Goal: Task Accomplishment & Management: Manage account settings

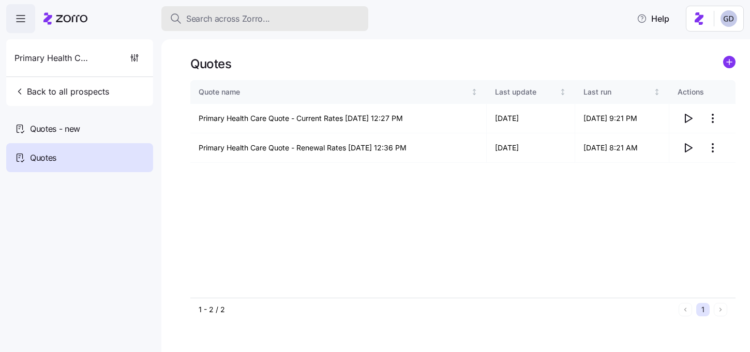
click at [232, 24] on span "Search across Zorro..." at bounding box center [228, 18] width 84 height 13
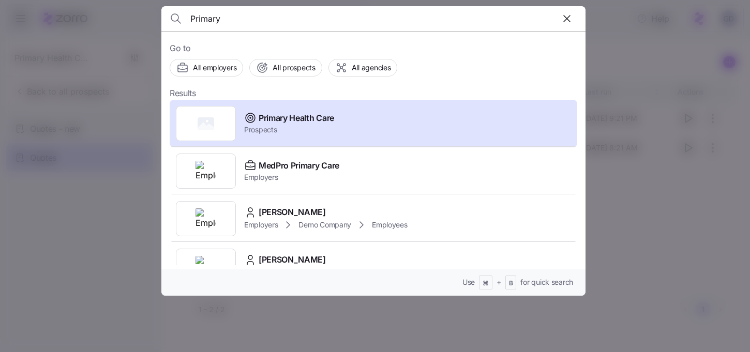
click at [261, 17] on input "Primary" at bounding box center [322, 18] width 265 height 25
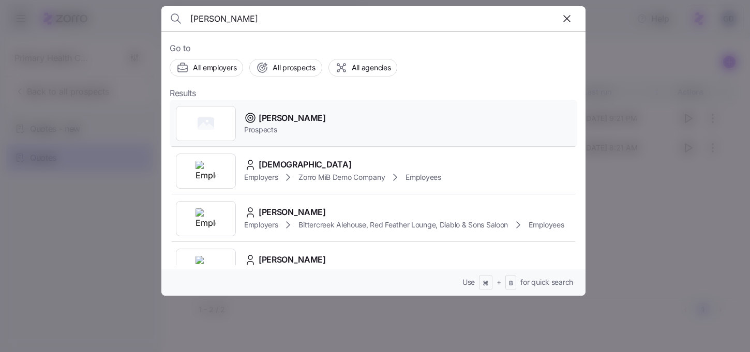
type input "Grace Church"
click at [260, 129] on span "Prospects" at bounding box center [285, 130] width 82 height 10
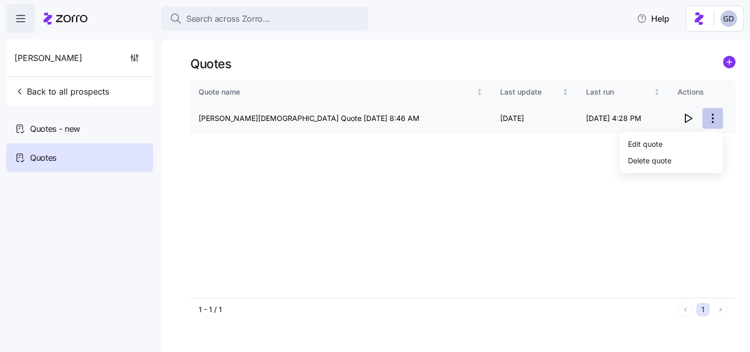
click at [709, 120] on html "Search across Zorro... Help Grace Church Back to all prospects Quotes - new Quo…" at bounding box center [375, 173] width 750 height 346
click at [665, 146] on div "Edit quote" at bounding box center [671, 144] width 95 height 17
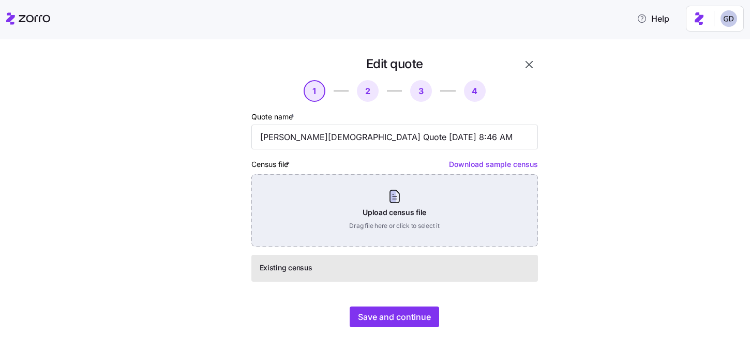
click at [417, 208] on div "Upload census file Drag file here or click to select it" at bounding box center [394, 210] width 287 height 72
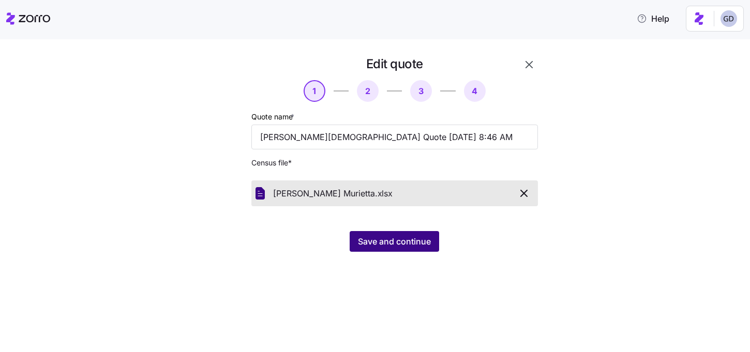
click at [413, 247] on span "Save and continue" at bounding box center [394, 241] width 73 height 12
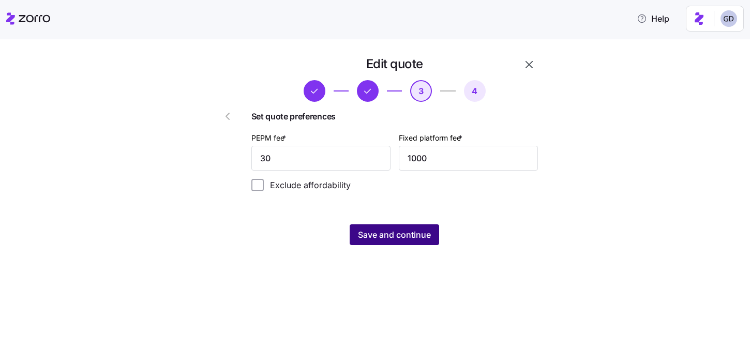
click at [383, 229] on span "Save and continue" at bounding box center [394, 235] width 73 height 12
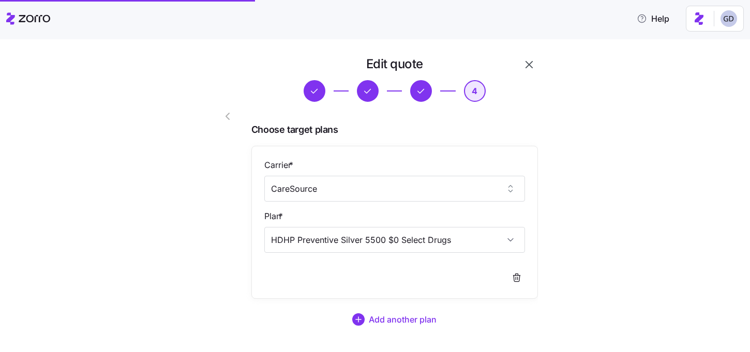
scroll to position [62, 0]
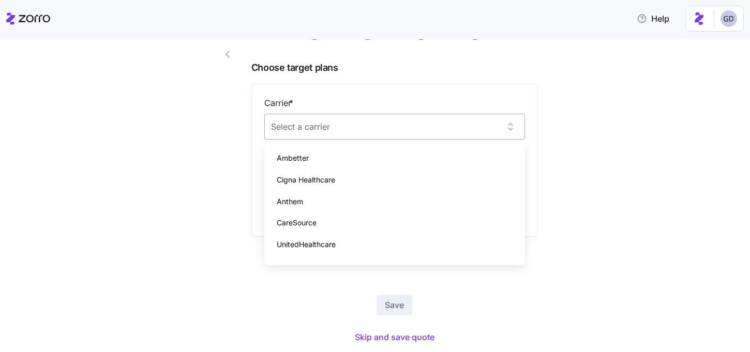
click at [370, 123] on input "Carrier *" at bounding box center [394, 127] width 261 height 26
click at [320, 220] on div "CareSource" at bounding box center [394, 223] width 252 height 22
type input "CareSource"
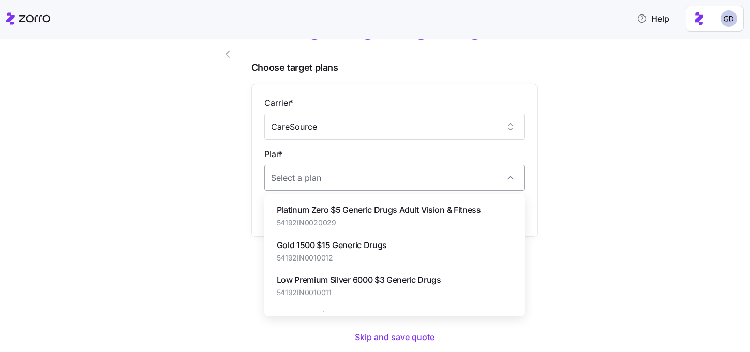
click at [346, 187] on input "Plan *" at bounding box center [394, 178] width 261 height 26
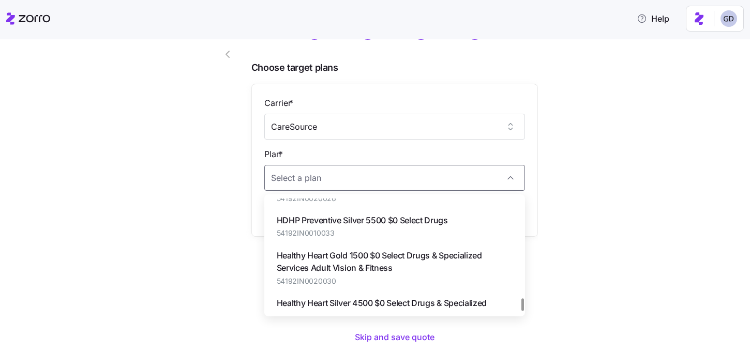
scroll to position [896, 0]
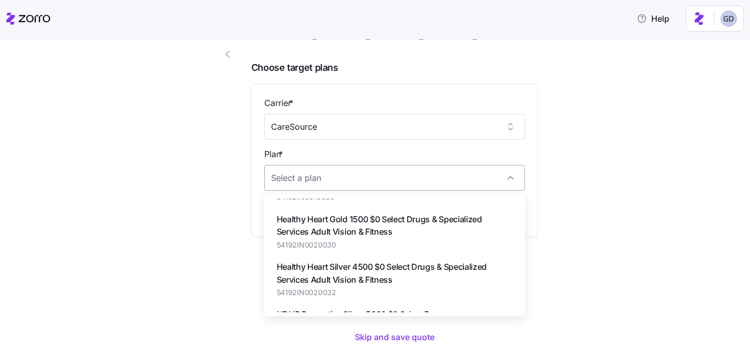
paste input "54192IN0010033"
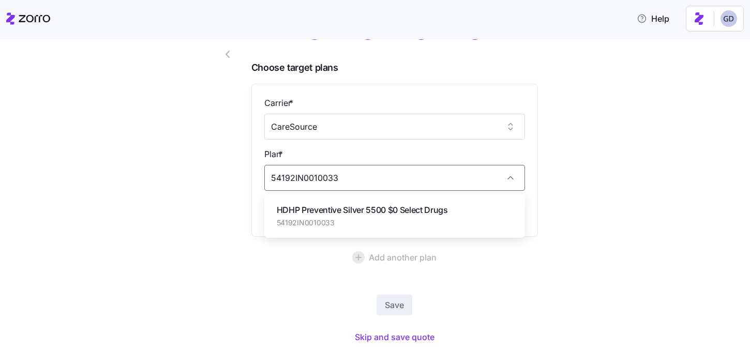
click at [371, 214] on span "HDHP Preventive Silver 5500 $0 Select Drugs" at bounding box center [362, 210] width 171 height 13
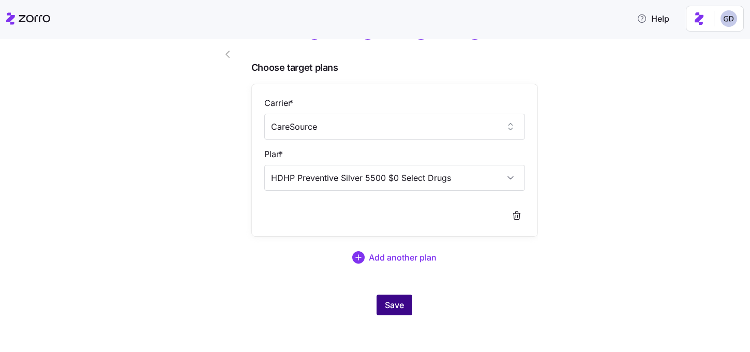
type input "HDHP Preventive Silver 5500 $0 Select Drugs"
click at [390, 307] on span "Save" at bounding box center [394, 305] width 19 height 12
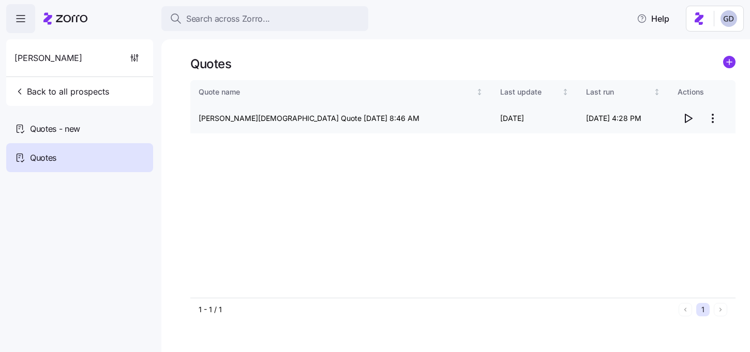
click at [691, 124] on icon "button" at bounding box center [688, 118] width 12 height 12
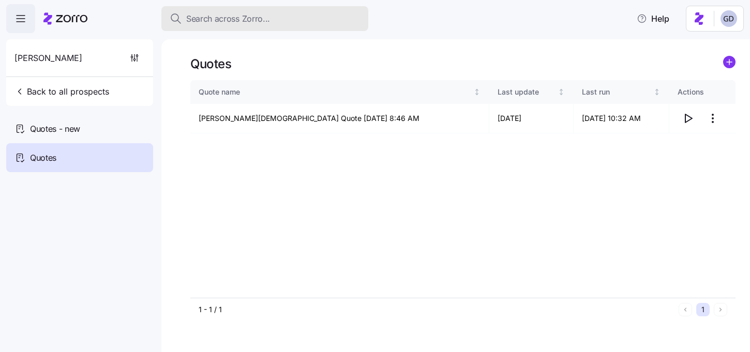
click at [295, 25] on button "Search across Zorro..." at bounding box center [264, 18] width 207 height 25
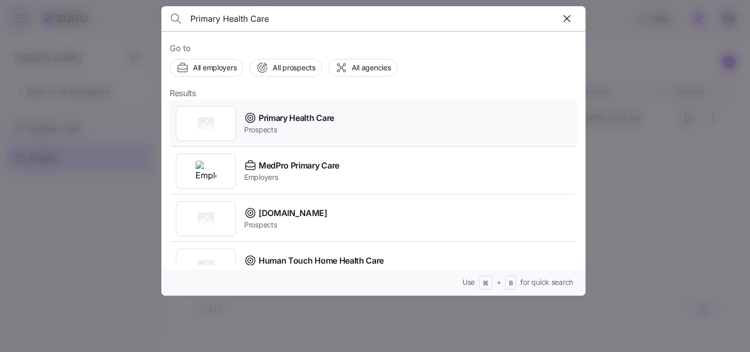
type input "Primary Health Care"
click at [295, 117] on span "Primary Health Care" at bounding box center [297, 118] width 76 height 13
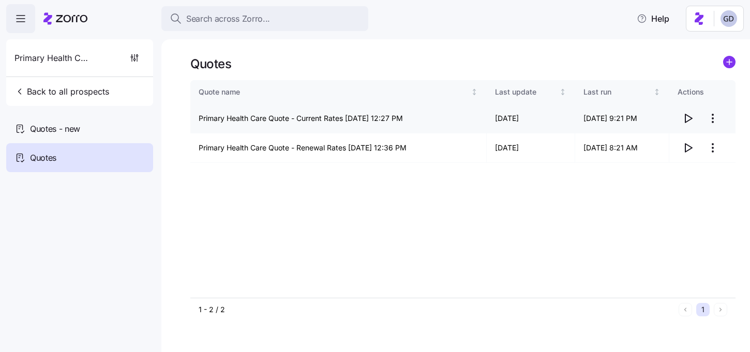
click at [688, 121] on icon "button" at bounding box center [688, 118] width 7 height 8
click at [686, 148] on icon "button" at bounding box center [688, 148] width 12 height 12
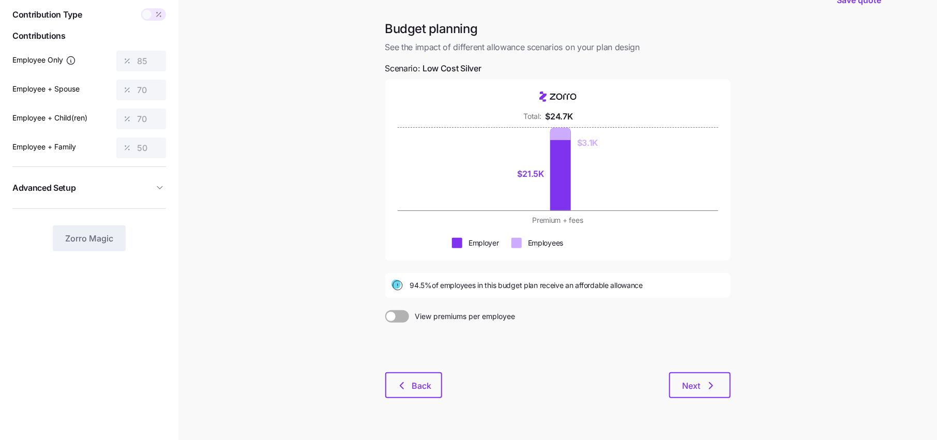
scroll to position [36, 0]
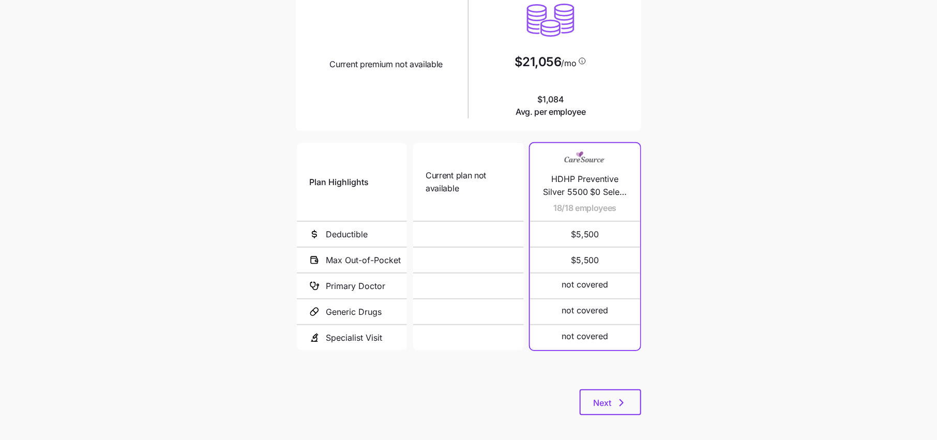
scroll to position [124, 0]
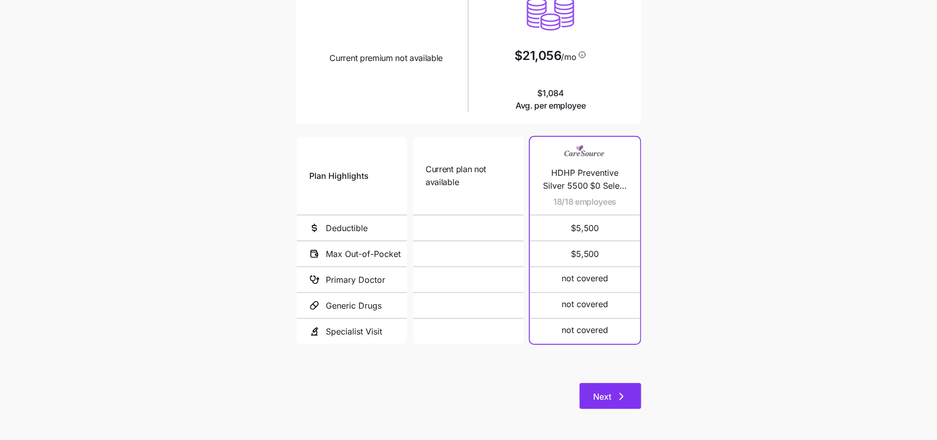
click at [626, 402] on icon "button" at bounding box center [621, 396] width 12 height 12
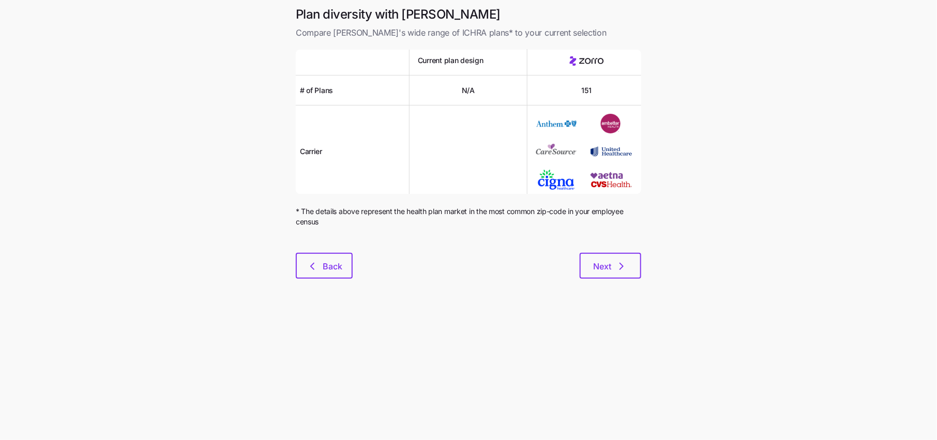
click at [608, 282] on div "Plan diversity with Zorro Compare Zorro's wide range of ICHRA plans* to your cu…" at bounding box center [469, 148] width 362 height 285
click at [608, 275] on button "Next" at bounding box center [611, 266] width 62 height 26
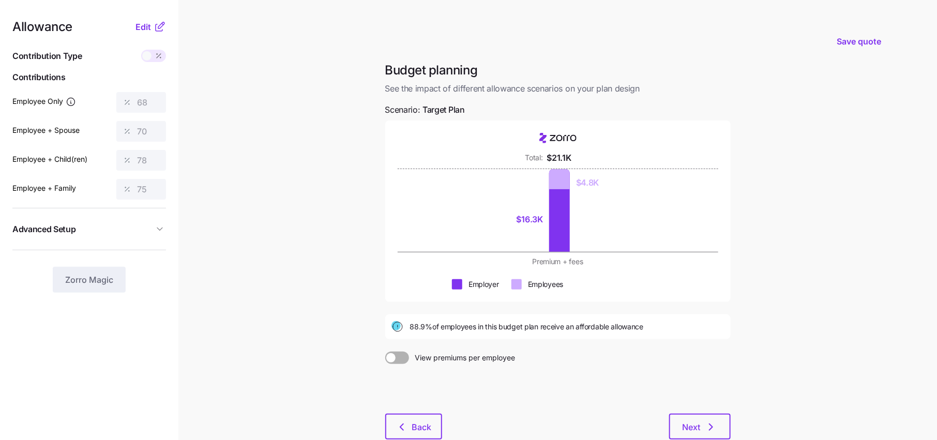
click at [156, 29] on icon at bounding box center [159, 27] width 7 height 7
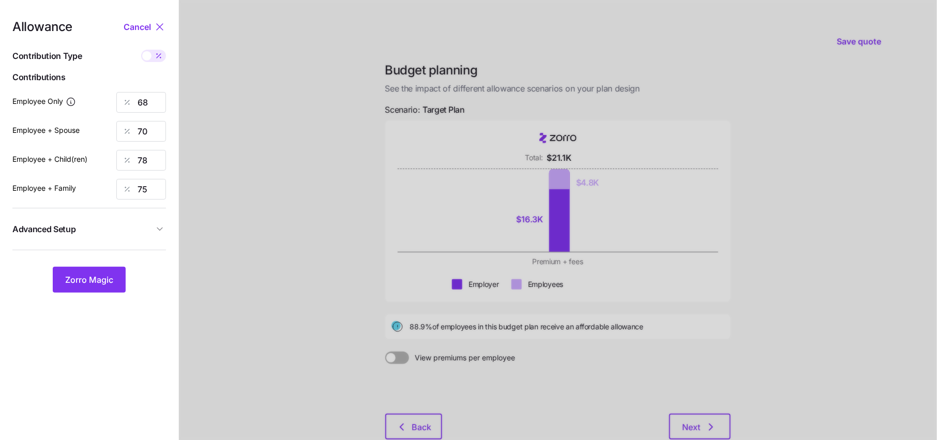
click at [159, 60] on span at bounding box center [159, 56] width 14 height 12
click at [141, 50] on input "checkbox" at bounding box center [141, 50] width 0 height 0
type input "409"
type input "841"
type input "824"
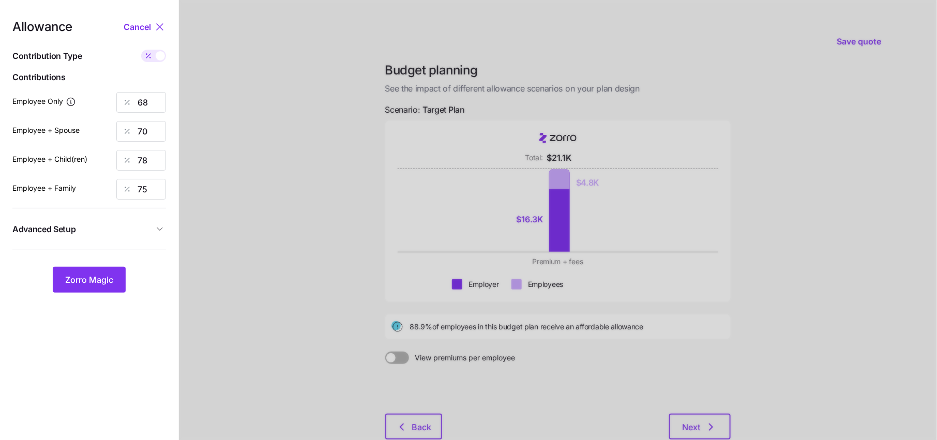
type input "1243"
click at [159, 60] on span at bounding box center [160, 55] width 9 height 9
click at [141, 50] on input "checkbox" at bounding box center [141, 50] width 0 height 0
type input "68"
type input "70"
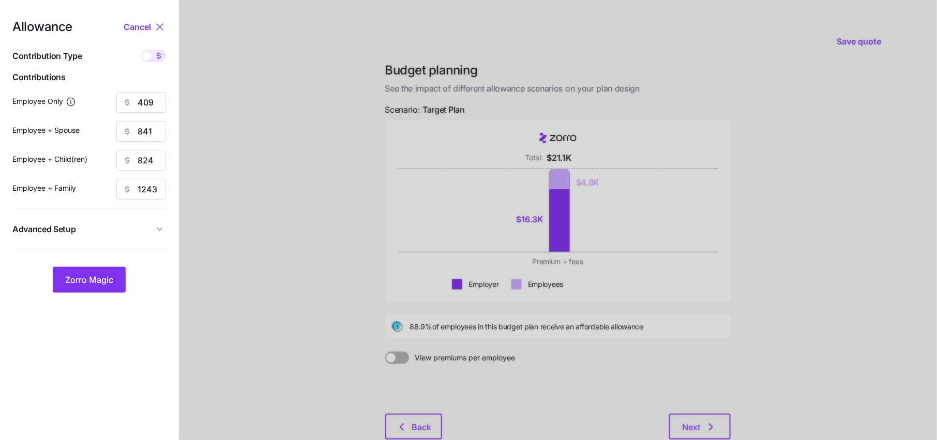
type input "78"
type input "75"
click at [140, 232] on span "Advanced Setup" at bounding box center [82, 229] width 141 height 13
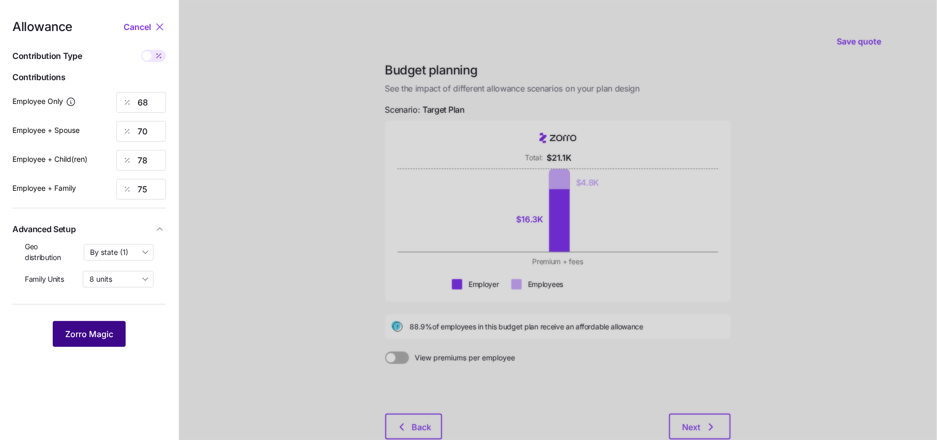
click at [96, 344] on button "Zorro Magic" at bounding box center [89, 334] width 73 height 26
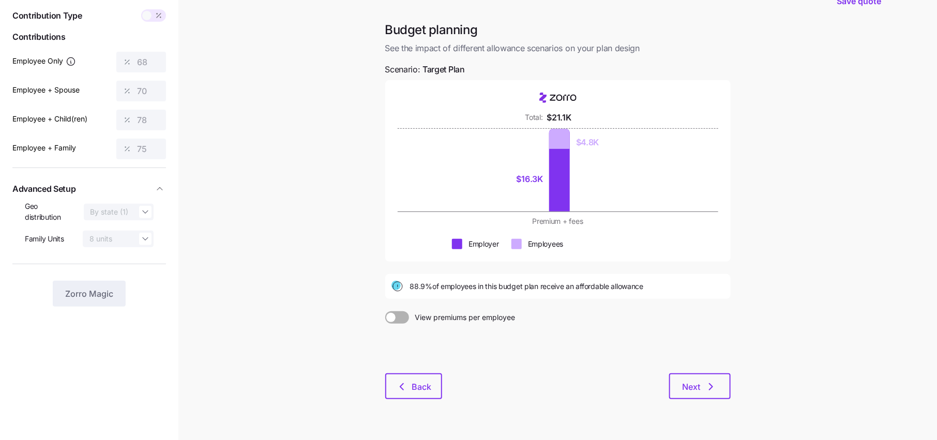
scroll to position [45, 0]
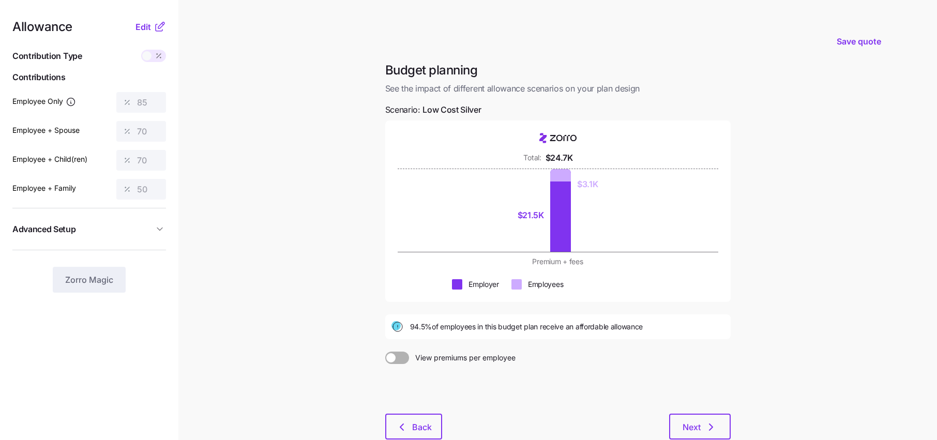
scroll to position [36, 0]
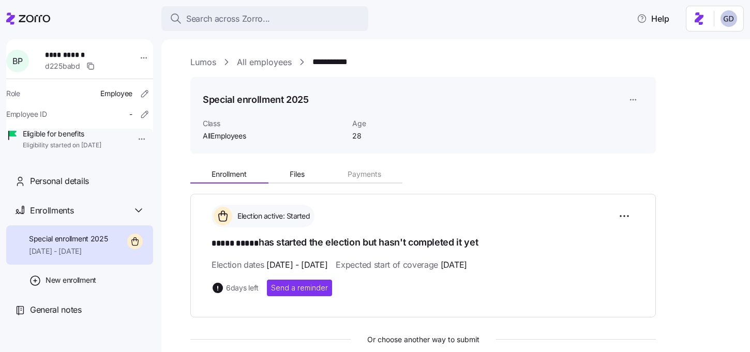
scroll to position [102, 0]
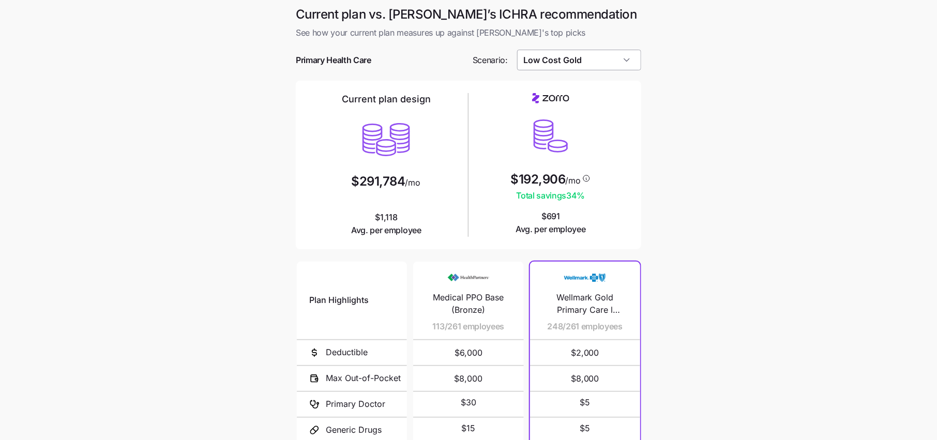
click at [582, 60] on input "Low Cost Gold" at bounding box center [579, 60] width 125 height 21
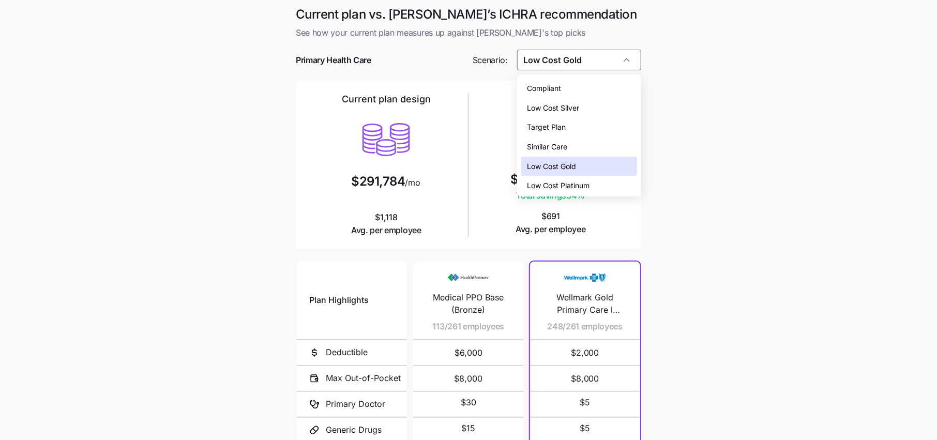
click at [670, 83] on main "Current plan vs. Zorro’s ICHRA recommendation See how your current plan measure…" at bounding box center [468, 282] width 937 height 565
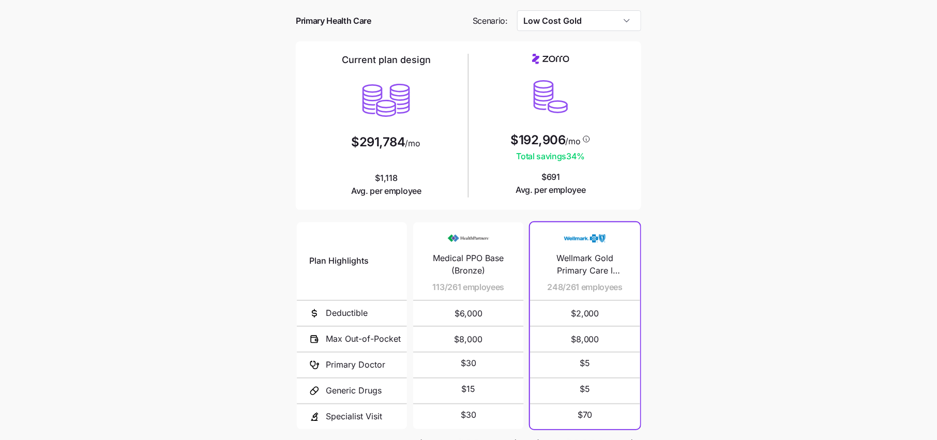
scroll to position [30, 0]
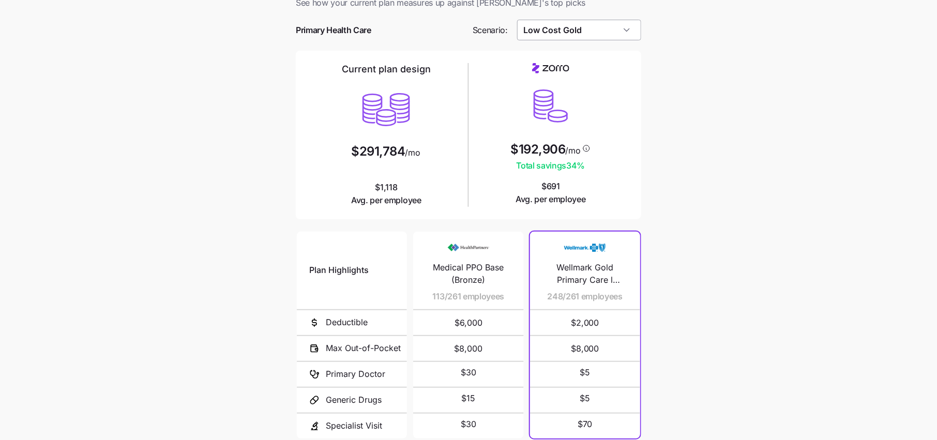
click at [576, 37] on input "Low Cost Gold" at bounding box center [579, 30] width 125 height 21
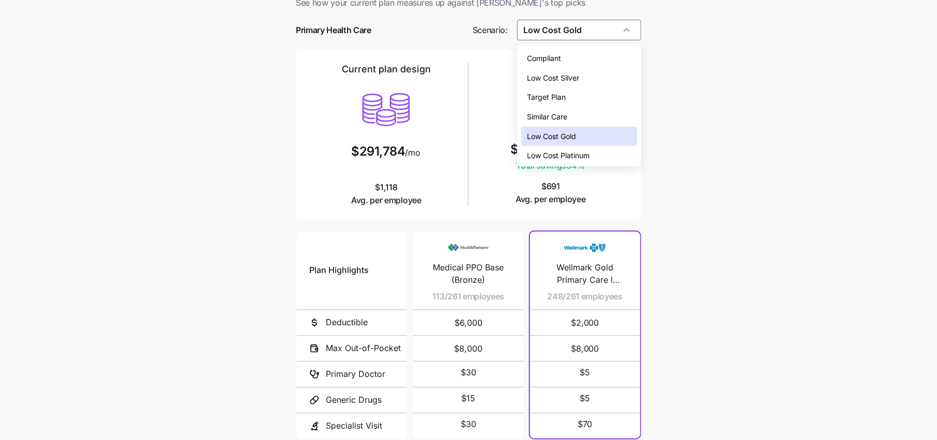
click at [575, 78] on span "Low Cost Silver" at bounding box center [554, 77] width 52 height 11
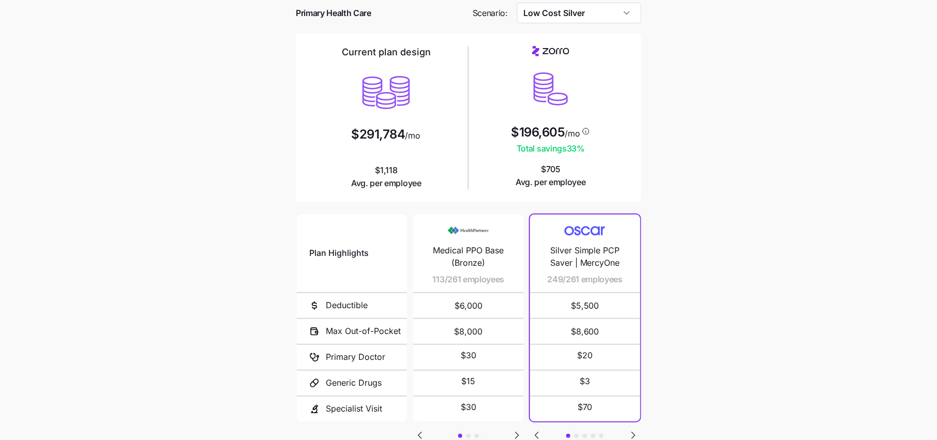
scroll to position [48, 0]
drag, startPoint x: 589, startPoint y: 150, endPoint x: 531, endPoint y: 150, distance: 57.9
click at [531, 150] on span "Total savings 33 %" at bounding box center [550, 148] width 79 height 13
click at [702, 195] on main "Current plan vs. Zorro’s ICHRA recommendation See how your current plan measure…" at bounding box center [468, 234] width 937 height 565
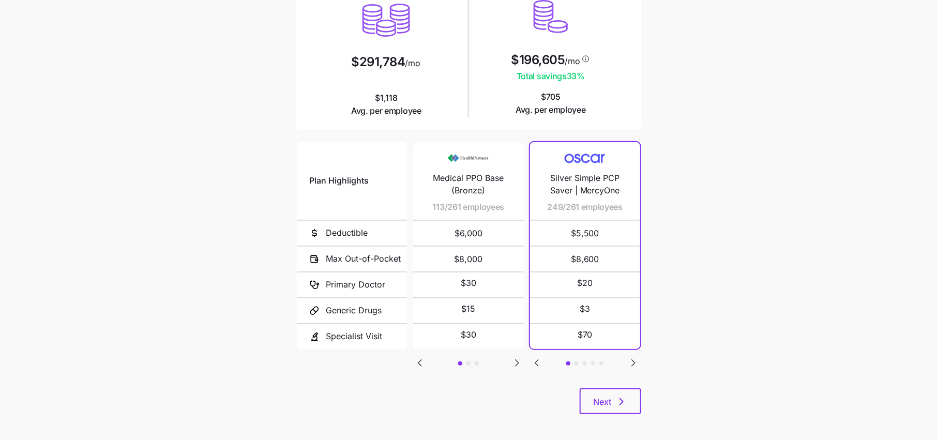
click at [515, 365] on icon "Go to next slide" at bounding box center [517, 363] width 12 height 12
click at [514, 364] on icon "Go to next slide" at bounding box center [517, 363] width 12 height 12
click at [420, 362] on icon "Go to previous slide" at bounding box center [419, 363] width 3 height 6
click at [414, 363] on icon "Go to previous slide" at bounding box center [420, 363] width 12 height 12
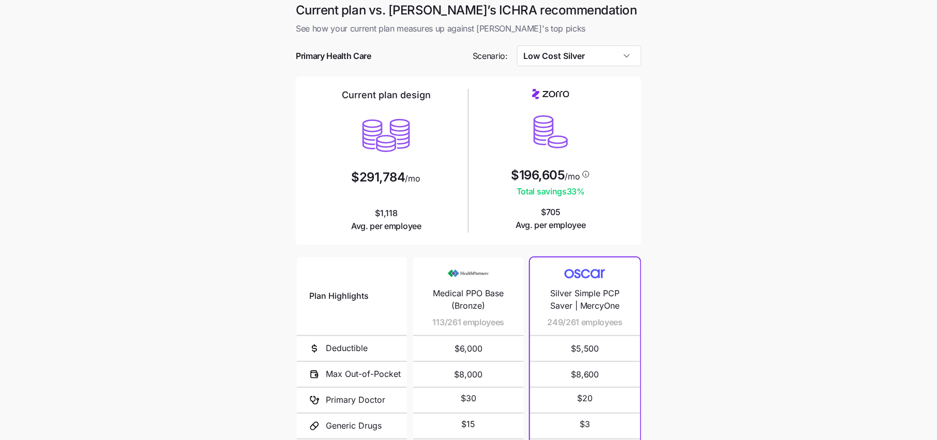
scroll to position [0, 0]
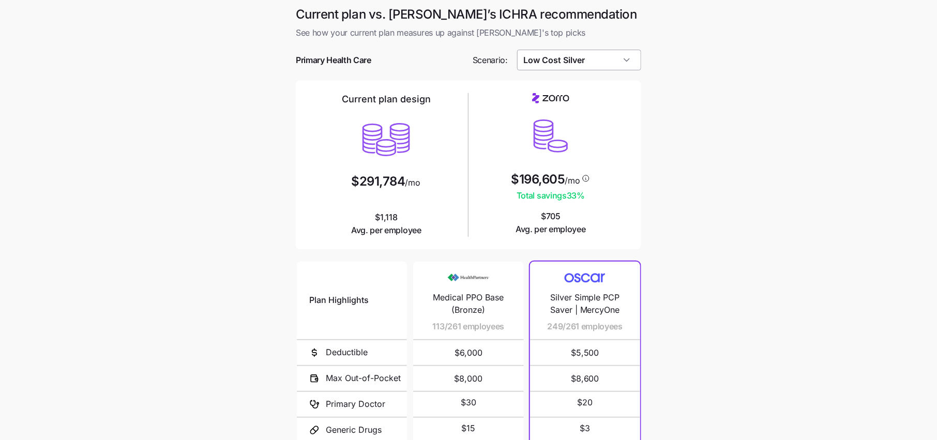
click at [590, 55] on input "Low Cost Silver" at bounding box center [579, 60] width 125 height 21
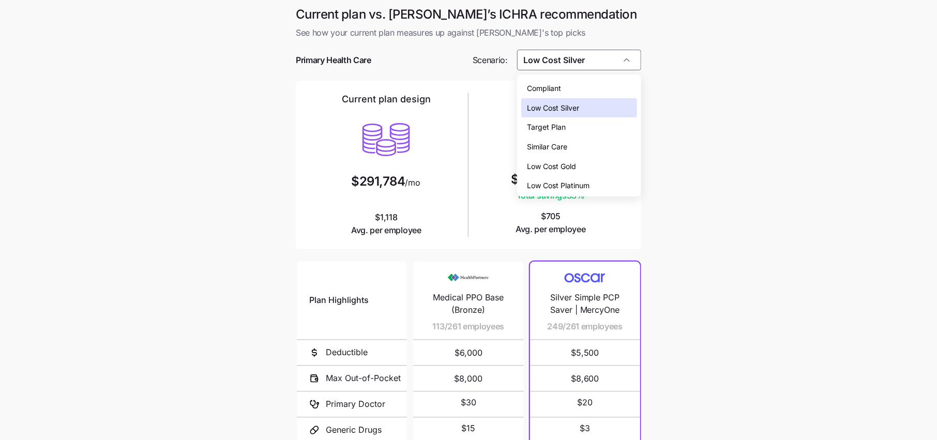
click at [552, 162] on span "Low Cost Gold" at bounding box center [552, 166] width 49 height 11
type input "Low Cost Gold"
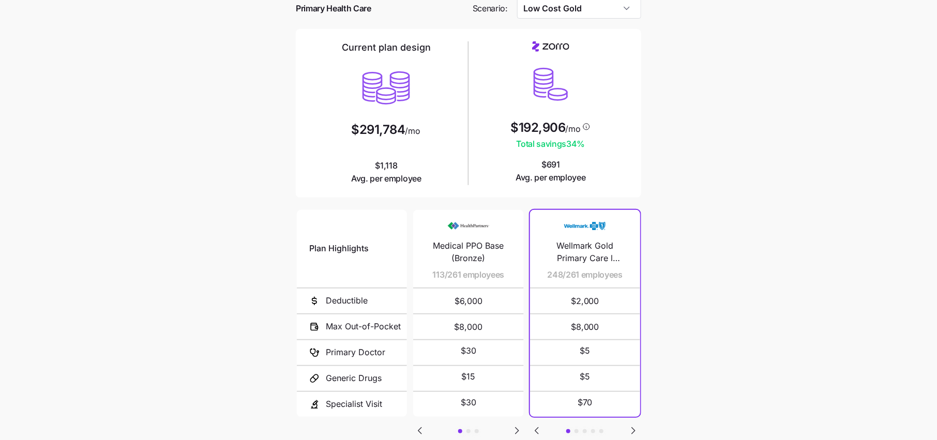
scroll to position [58, 0]
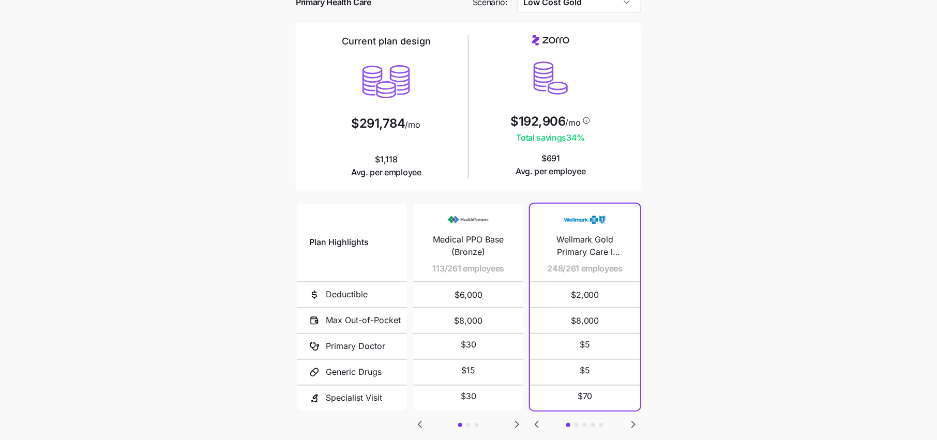
drag, startPoint x: 585, startPoint y: 137, endPoint x: 554, endPoint y: 137, distance: 31.0
click at [567, 137] on span "Total savings 34 %" at bounding box center [550, 137] width 80 height 13
click at [669, 150] on main "Current plan vs. Zorro’s ICHRA recommendation See how your current plan measure…" at bounding box center [468, 224] width 937 height 565
click at [585, 119] on icon at bounding box center [586, 120] width 9 height 8
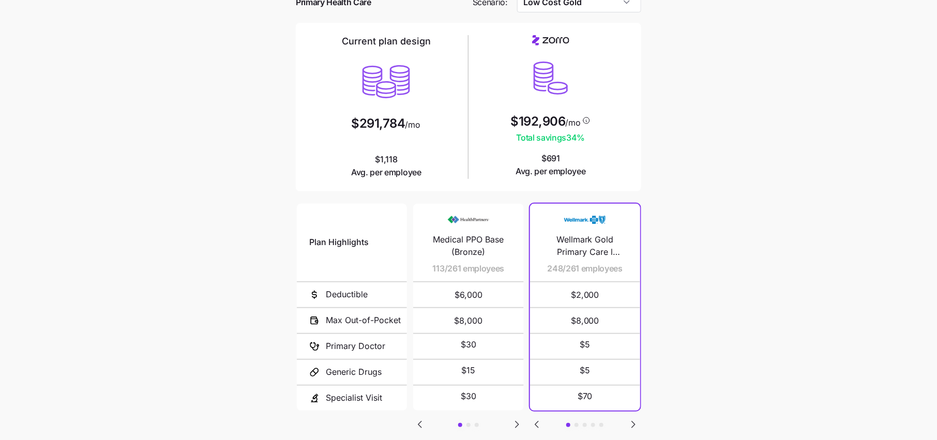
scroll to position [124, 0]
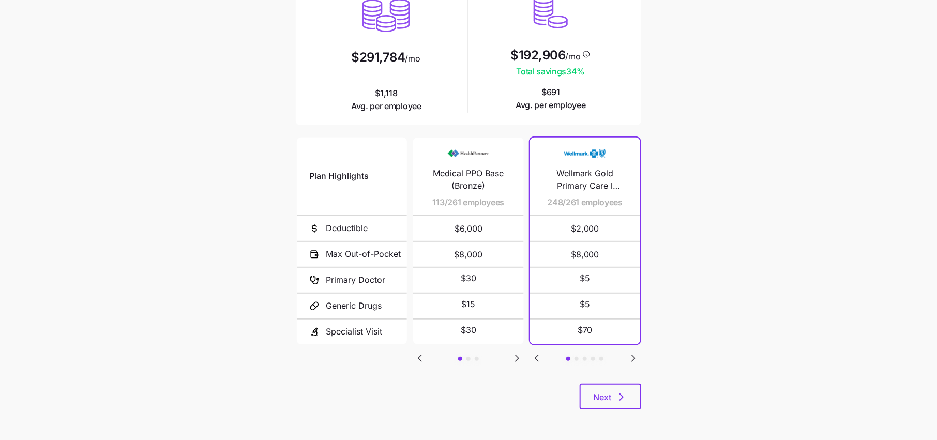
click at [636, 358] on icon "Go to next slide" at bounding box center [633, 358] width 12 height 12
click at [625, 403] on button "Next" at bounding box center [611, 397] width 62 height 26
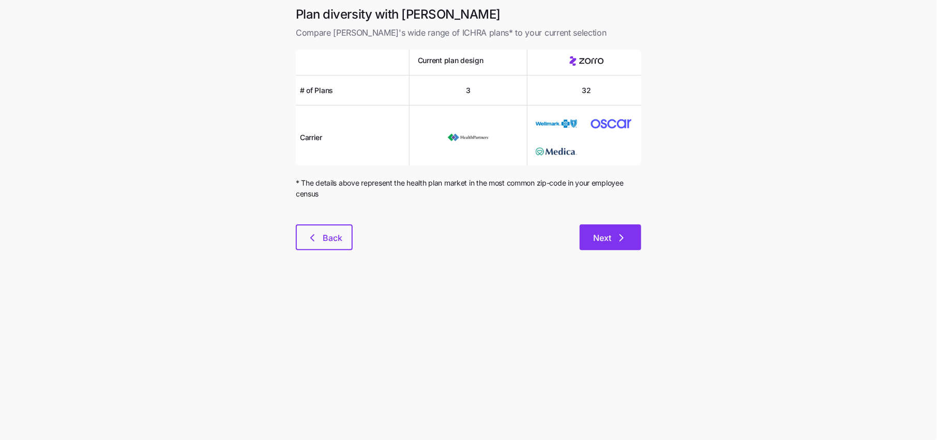
click at [624, 238] on icon "button" at bounding box center [621, 238] width 12 height 12
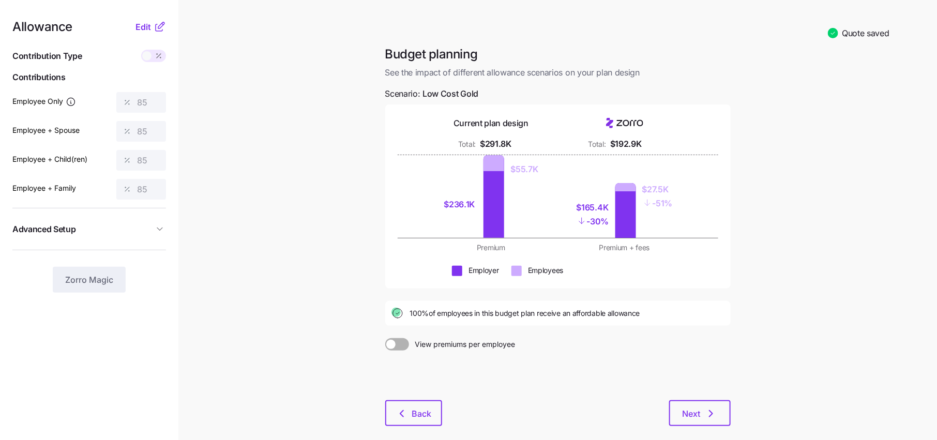
click at [156, 33] on div "Allowance Edit Contribution Type Use classes Contributions Employee Only 85 Emp…" at bounding box center [89, 157] width 154 height 272
click at [153, 30] on button "Edit" at bounding box center [145, 27] width 18 height 12
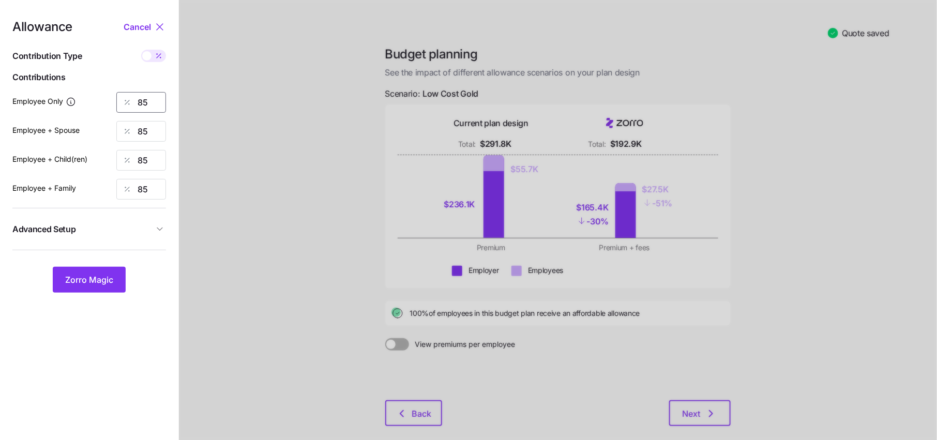
drag, startPoint x: 154, startPoint y: 100, endPoint x: 66, endPoint y: 100, distance: 87.9
click at [66, 100] on div "Employee Only 85" at bounding box center [89, 102] width 154 height 21
click at [199, 109] on div at bounding box center [558, 246] width 758 height 492
drag, startPoint x: 146, startPoint y: 100, endPoint x: 124, endPoint y: 101, distance: 22.2
click at [142, 100] on input "85" at bounding box center [141, 102] width 50 height 21
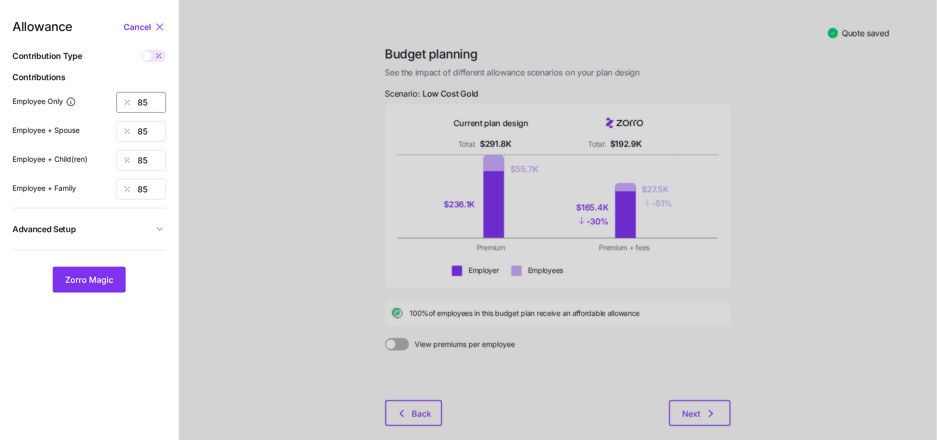
click at [145, 103] on input "85" at bounding box center [141, 102] width 50 height 21
type input "90"
drag, startPoint x: 152, startPoint y: 134, endPoint x: 123, endPoint y: 134, distance: 29.0
click at [123, 134] on div "85" at bounding box center [141, 131] width 50 height 21
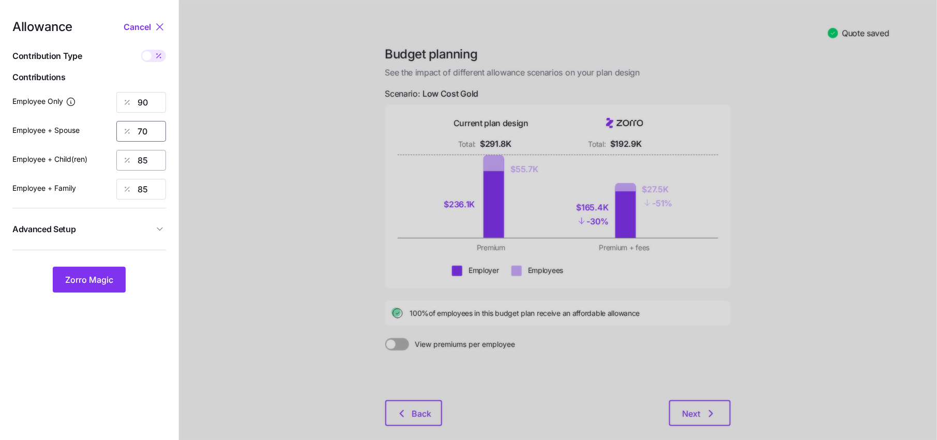
type input "70"
drag, startPoint x: 157, startPoint y: 159, endPoint x: 117, endPoint y: 159, distance: 39.8
click at [117, 159] on div "85" at bounding box center [141, 160] width 50 height 21
type input "70"
click at [142, 229] on span "Advanced Setup" at bounding box center [82, 229] width 141 height 13
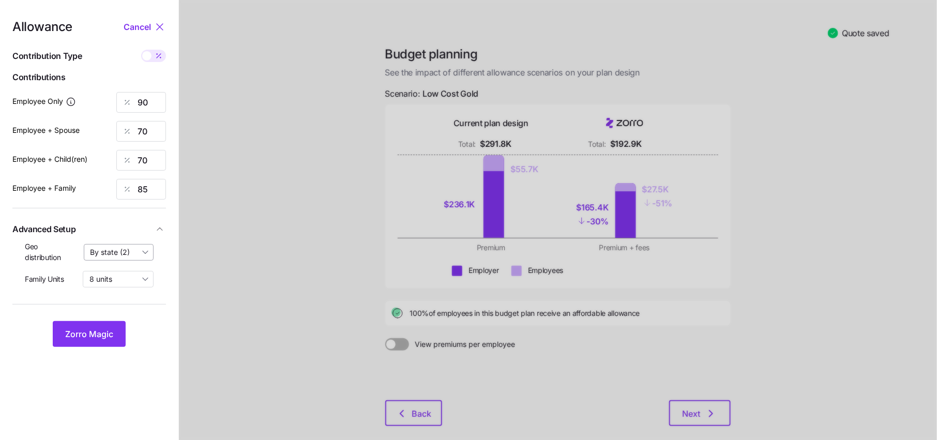
click at [128, 254] on input "By state (2)" at bounding box center [119, 252] width 70 height 17
click at [118, 311] on span "By state (2)" at bounding box center [114, 312] width 40 height 11
click at [97, 329] on span "Zorro Magic" at bounding box center [89, 334] width 48 height 12
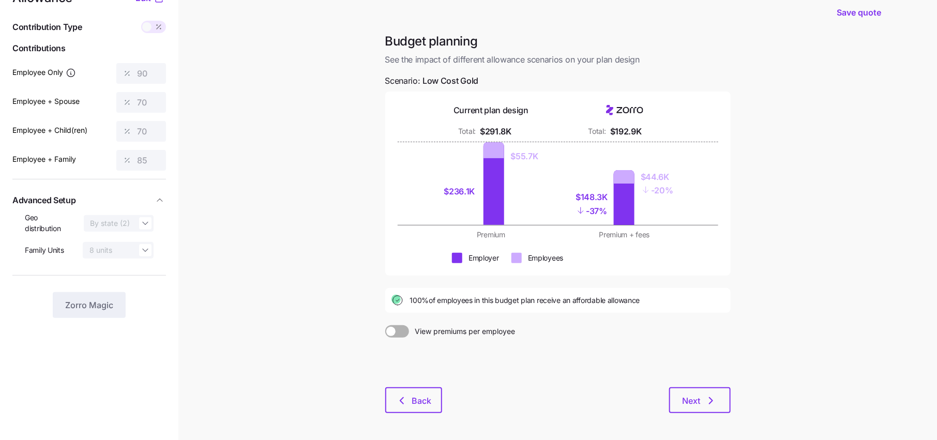
scroll to position [26, 0]
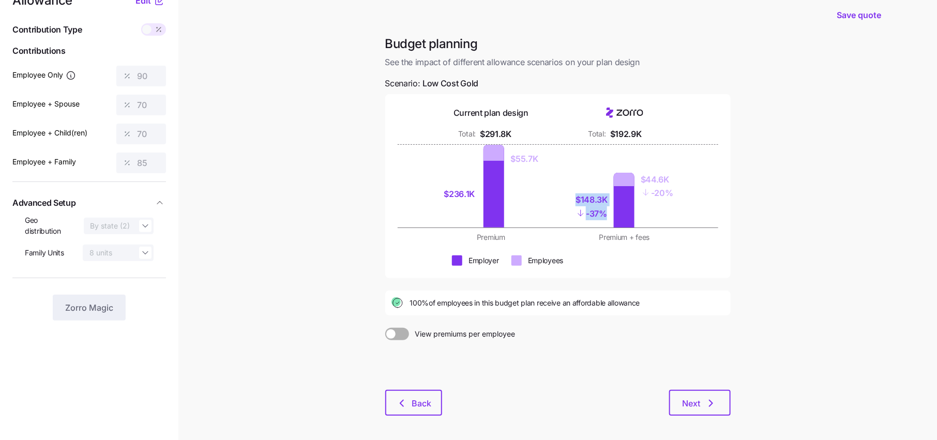
drag, startPoint x: 609, startPoint y: 217, endPoint x: 565, endPoint y: 188, distance: 52.4
click at [565, 188] on div "$148.3K - 37% $44.6K - 20%" at bounding box center [624, 186] width 121 height 83
drag, startPoint x: 689, startPoint y: 190, endPoint x: 630, endPoint y: 172, distance: 61.8
click at [630, 172] on div "$236.1K $55.7K $148.3K - 37% $44.6K - 20%" at bounding box center [558, 186] width 321 height 83
click at [689, 203] on div "$236.1K $55.7K $148.3K - 37% $44.6K - 20%" at bounding box center [558, 186] width 321 height 83
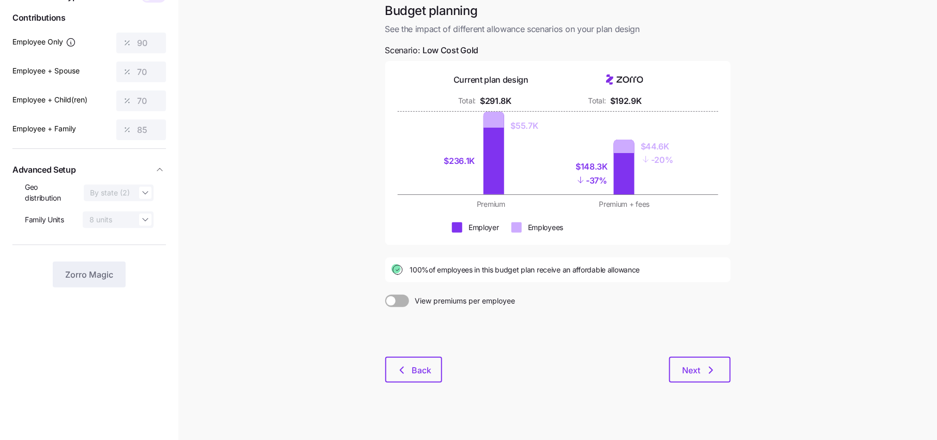
scroll to position [0, 0]
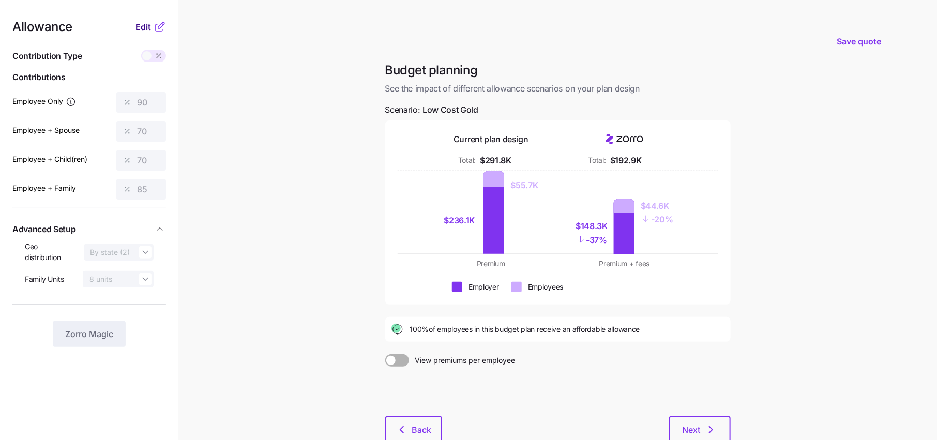
click at [149, 23] on span "Edit" at bounding box center [144, 27] width 16 height 12
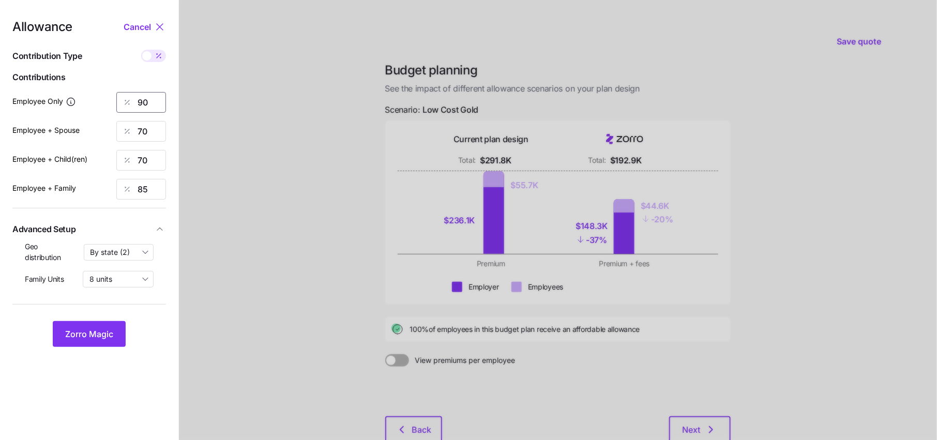
drag, startPoint x: 155, startPoint y: 102, endPoint x: 75, endPoint y: 102, distance: 79.6
click at [79, 102] on div "Employee Only 90" at bounding box center [89, 102] width 154 height 21
type input "85"
type input "80"
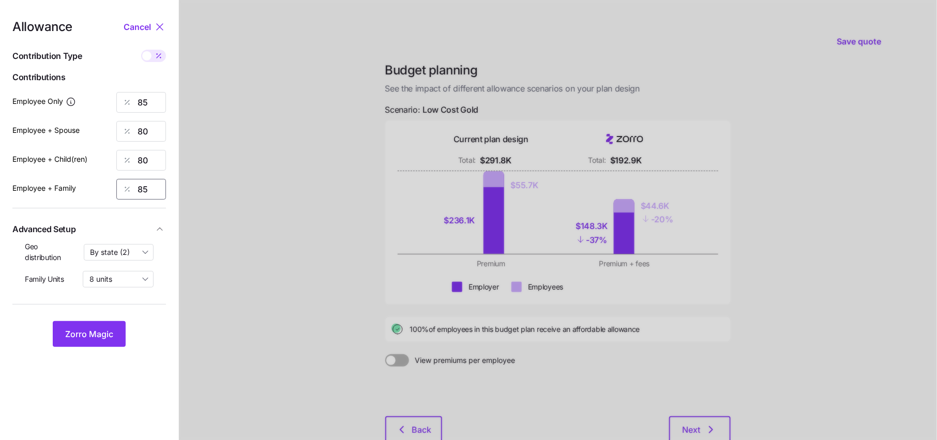
click at [148, 194] on input "85" at bounding box center [141, 189] width 50 height 21
type input "80"
click at [106, 337] on span "Zorro Magic" at bounding box center [89, 334] width 48 height 12
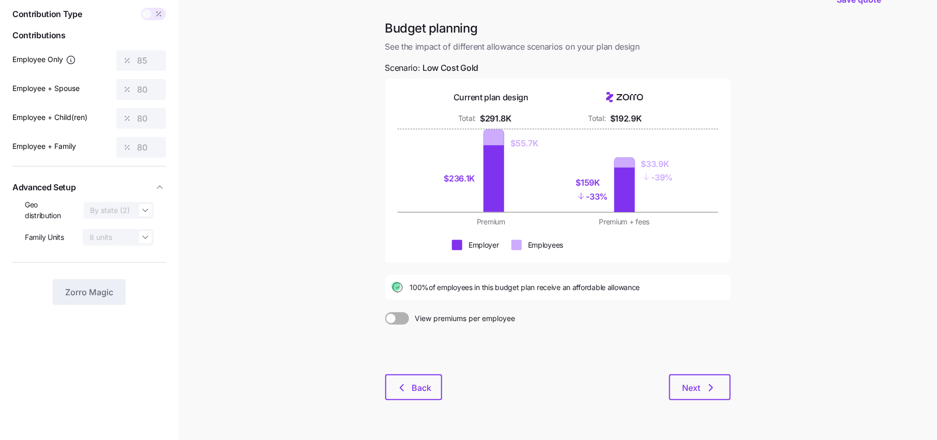
scroll to position [52, 0]
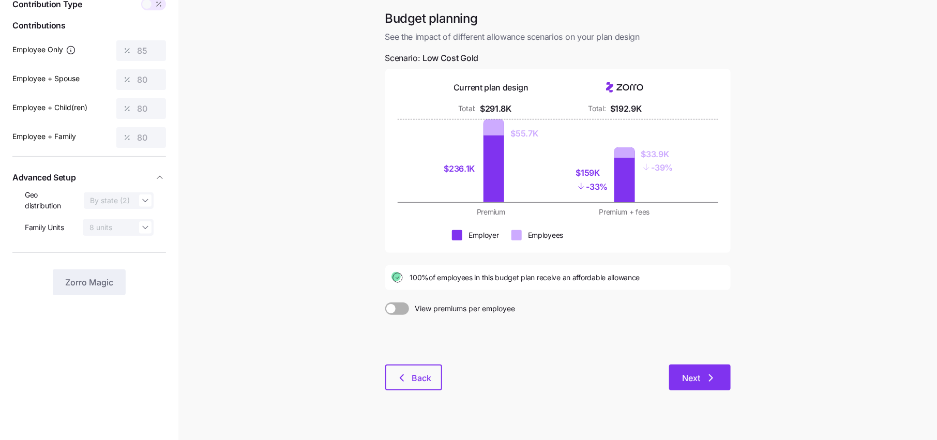
click at [711, 381] on icon "button" at bounding box center [711, 378] width 12 height 12
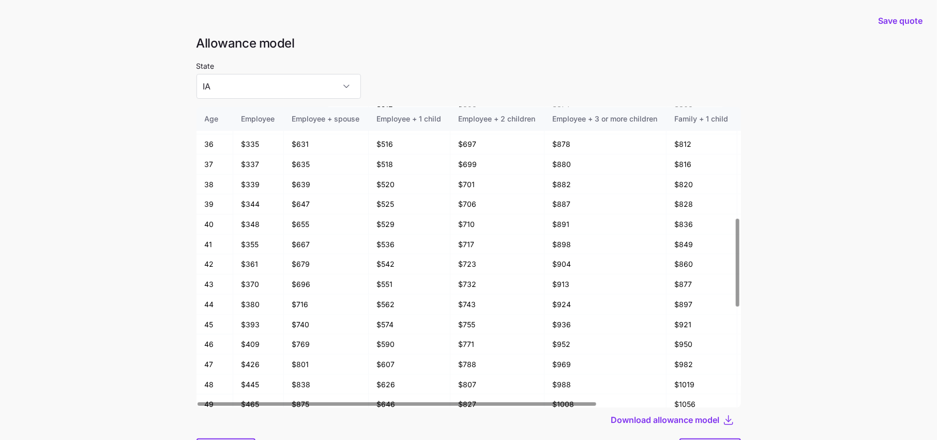
scroll to position [699, 0]
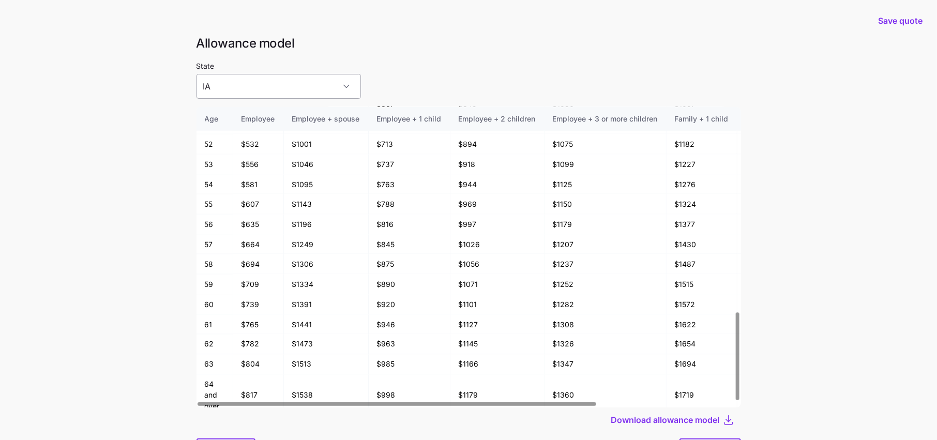
click at [256, 92] on input "IA" at bounding box center [279, 86] width 164 height 25
click at [236, 139] on div "IN" at bounding box center [261, 140] width 121 height 22
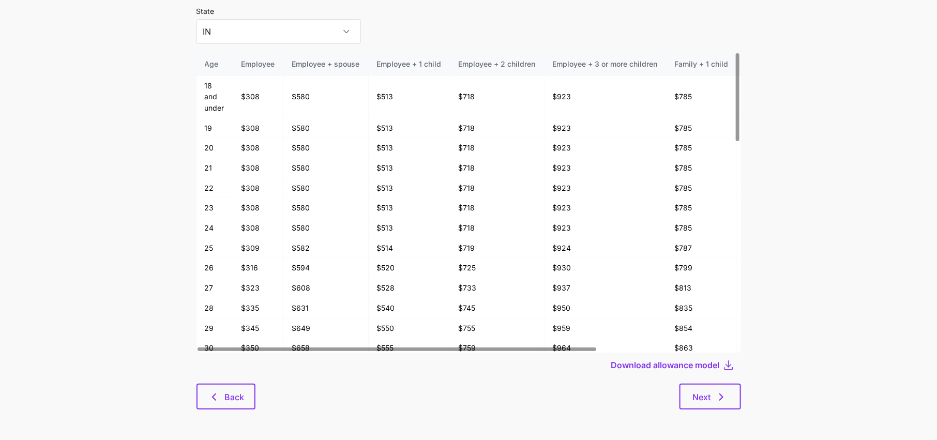
scroll to position [54, 0]
click at [234, 411] on div "Allowance model State IN Age Employee Employee + spouse Employee + 1 child Empl…" at bounding box center [468, 202] width 561 height 442
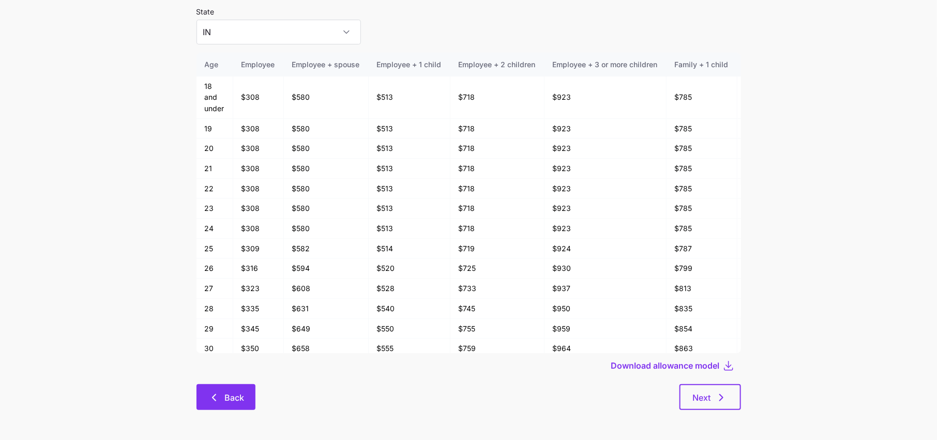
click at [234, 398] on span "Back" at bounding box center [234, 398] width 20 height 12
type input "IA"
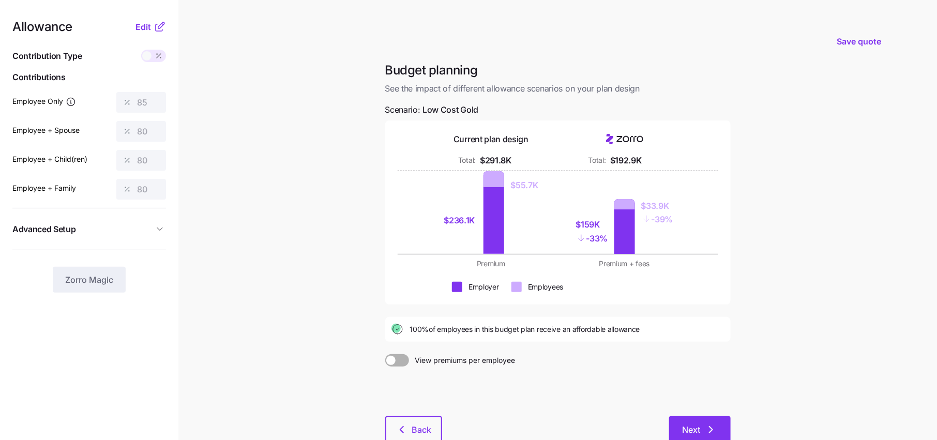
click at [710, 430] on icon "button" at bounding box center [711, 430] width 12 height 12
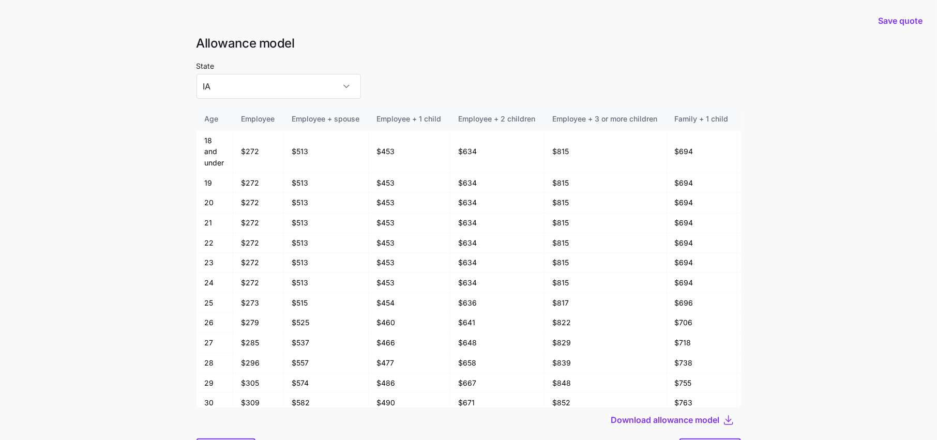
scroll to position [55, 0]
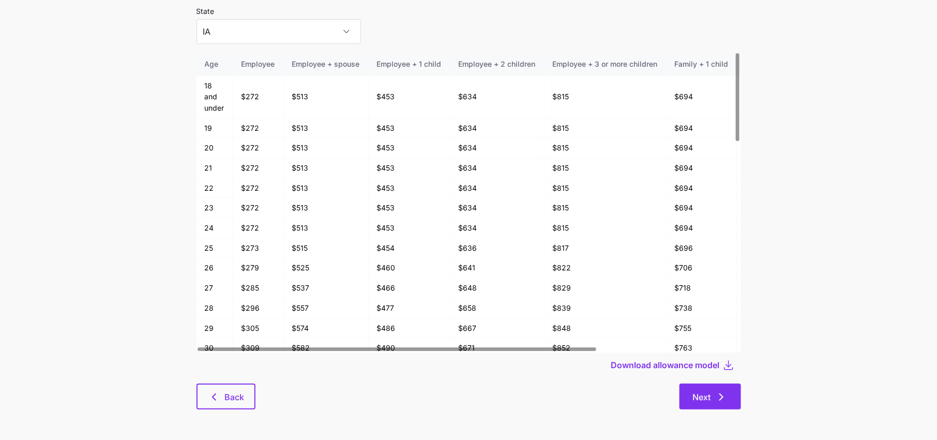
click at [724, 392] on icon "button" at bounding box center [721, 397] width 12 height 12
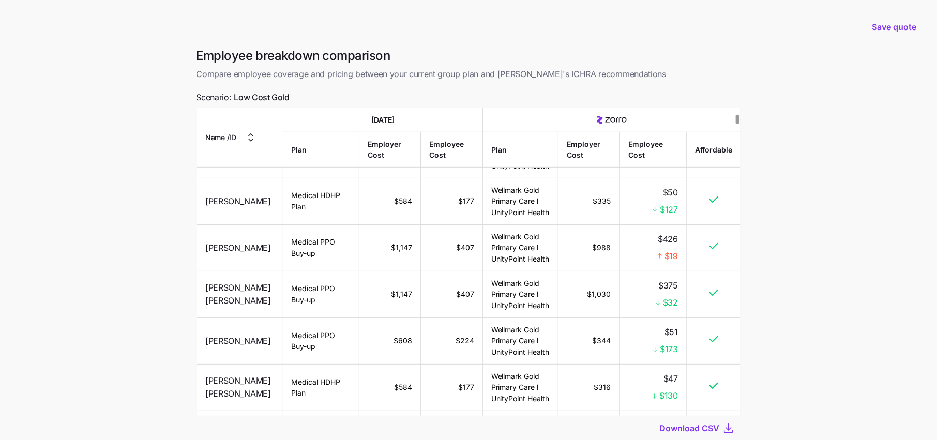
scroll to position [322, 0]
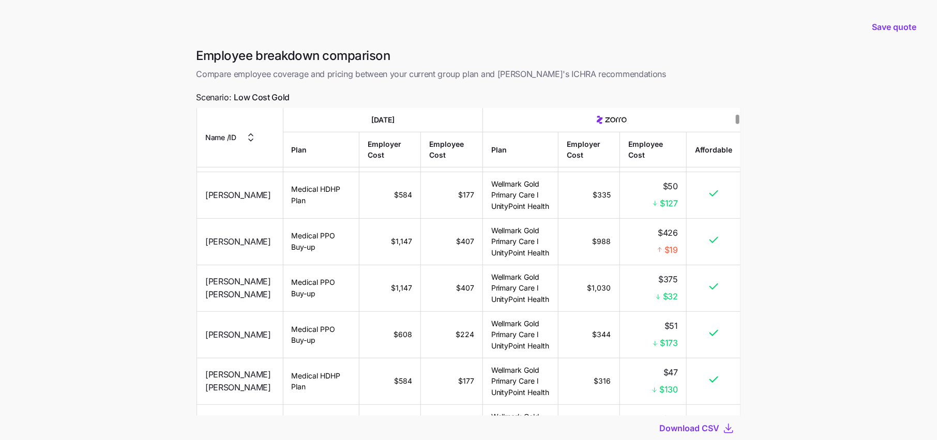
drag, startPoint x: 684, startPoint y: 248, endPoint x: 637, endPoint y: 248, distance: 46.5
click at [648, 248] on td "$426 $19" at bounding box center [653, 241] width 67 height 47
click at [657, 251] on div "$19" at bounding box center [653, 250] width 50 height 13
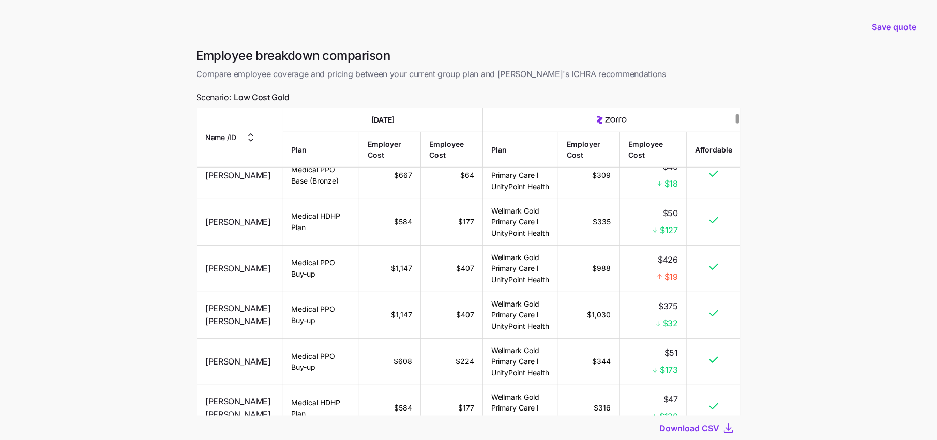
scroll to position [70, 0]
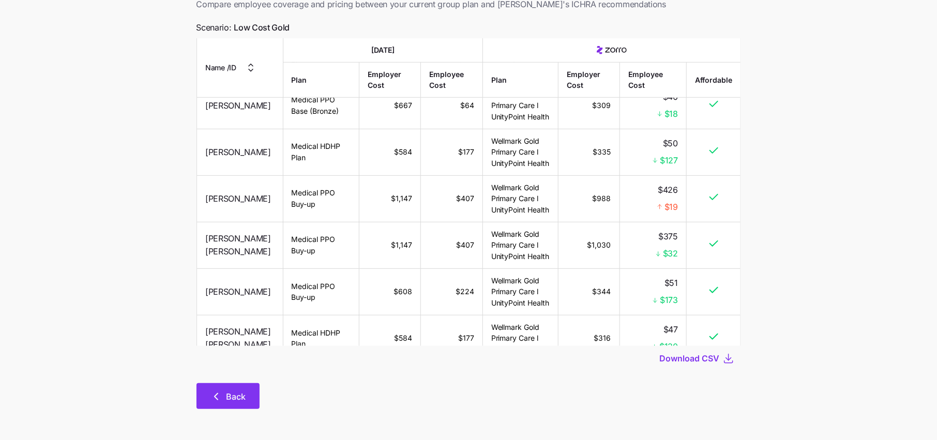
click at [227, 394] on span "Back" at bounding box center [237, 396] width 20 height 12
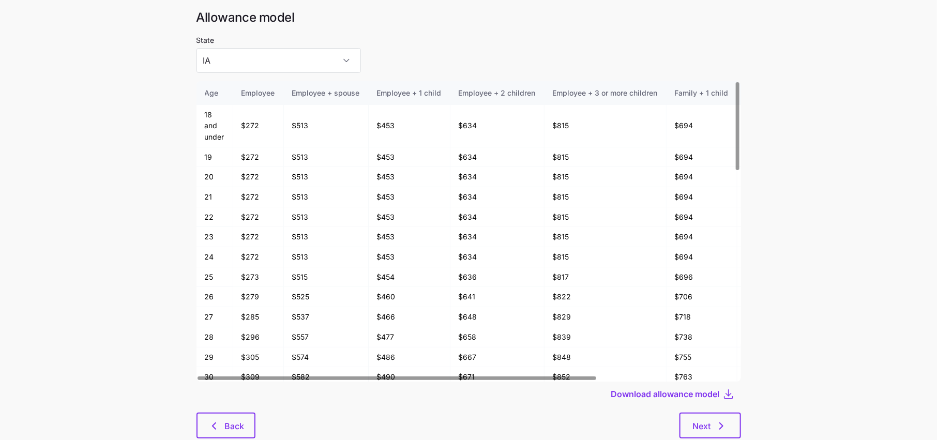
scroll to position [24, 0]
click at [230, 429] on span "Back" at bounding box center [234, 428] width 20 height 12
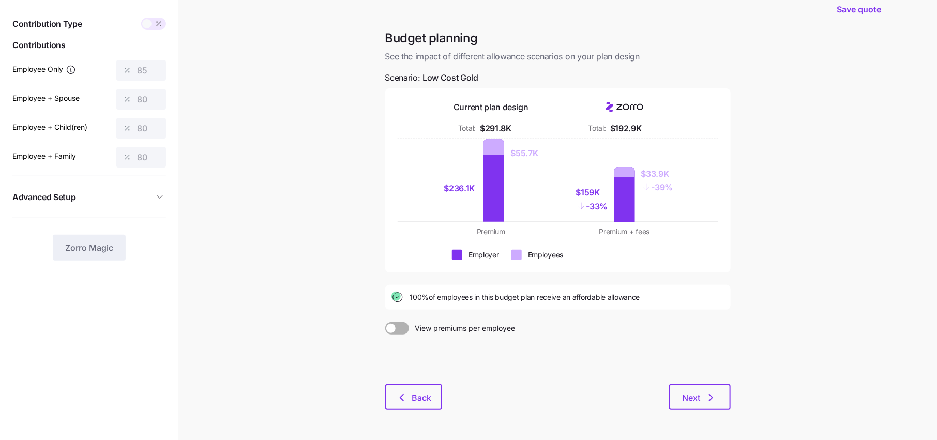
scroll to position [34, 0]
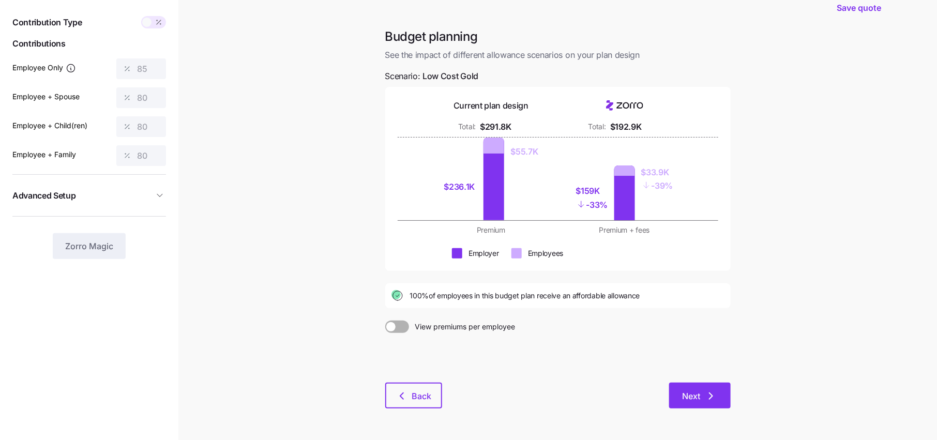
click at [705, 397] on icon "button" at bounding box center [711, 396] width 12 height 12
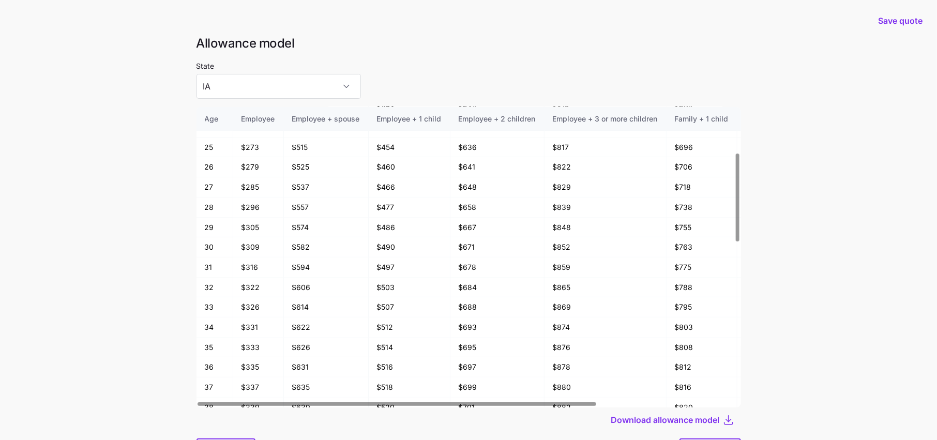
scroll to position [55, 0]
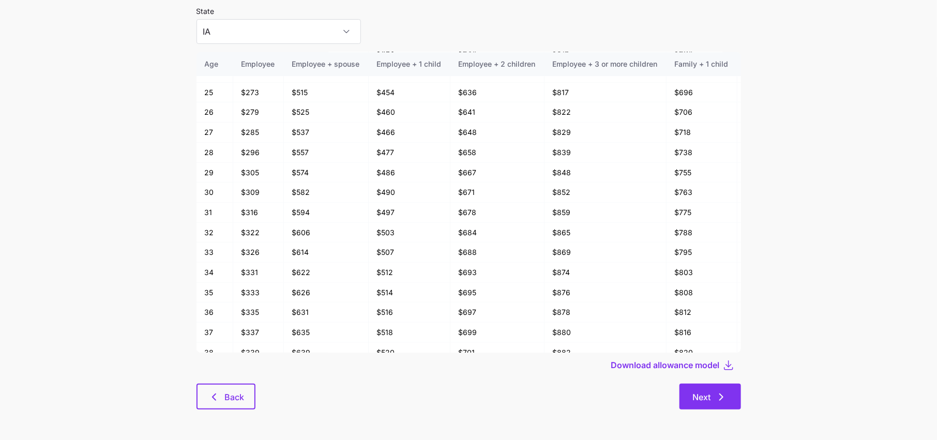
click at [712, 399] on span "Next" at bounding box center [710, 397] width 35 height 12
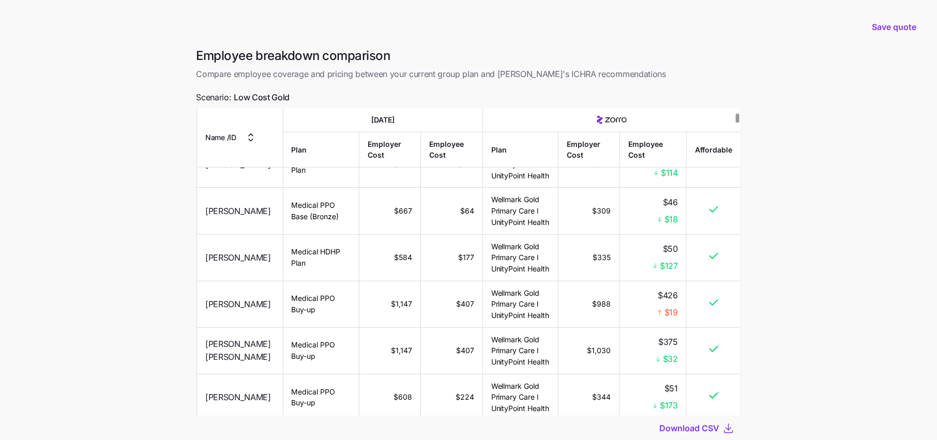
scroll to position [70, 0]
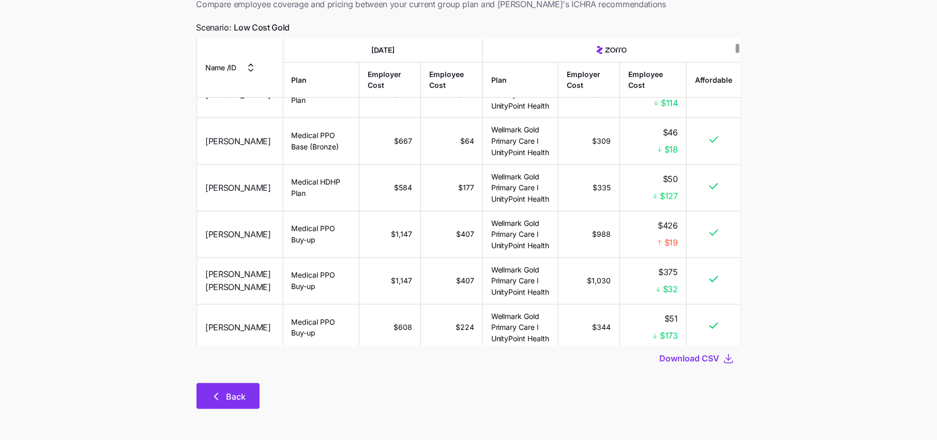
click at [209, 385] on button "Back" at bounding box center [228, 396] width 63 height 26
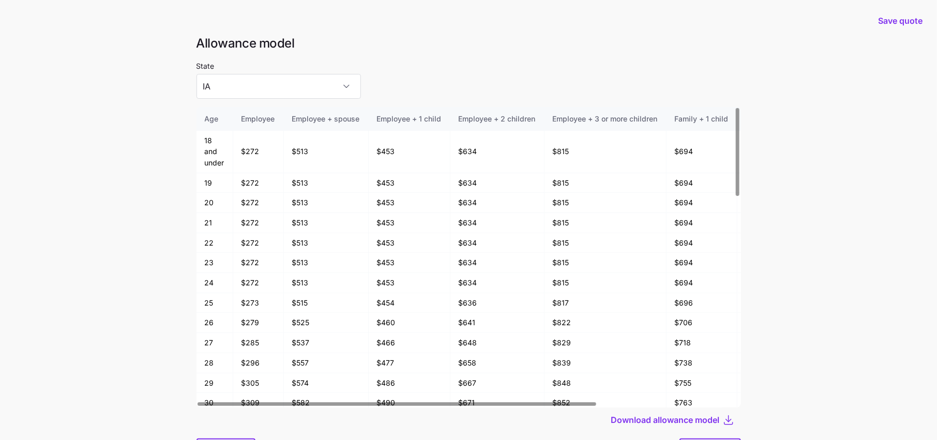
scroll to position [55, 0]
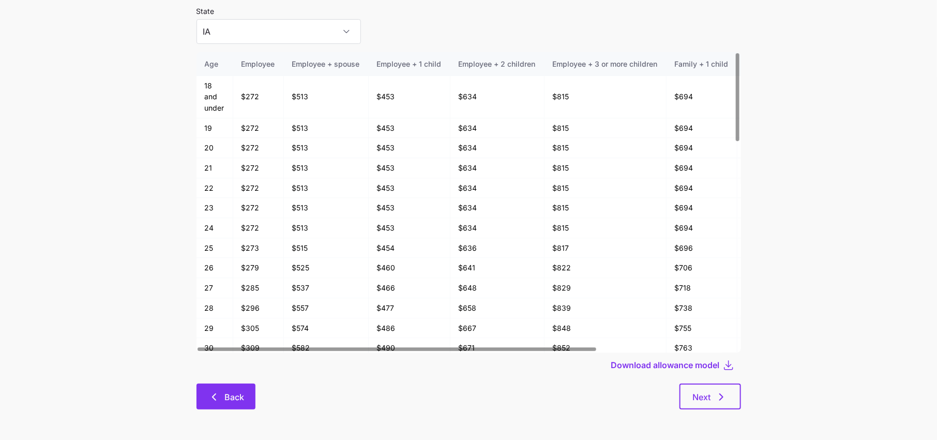
click at [230, 401] on span "Back" at bounding box center [234, 397] width 20 height 12
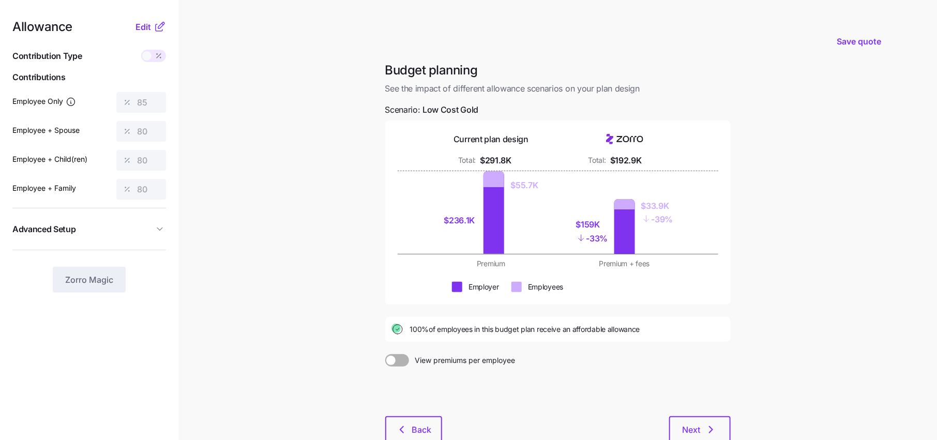
click at [156, 31] on icon at bounding box center [159, 27] width 7 height 7
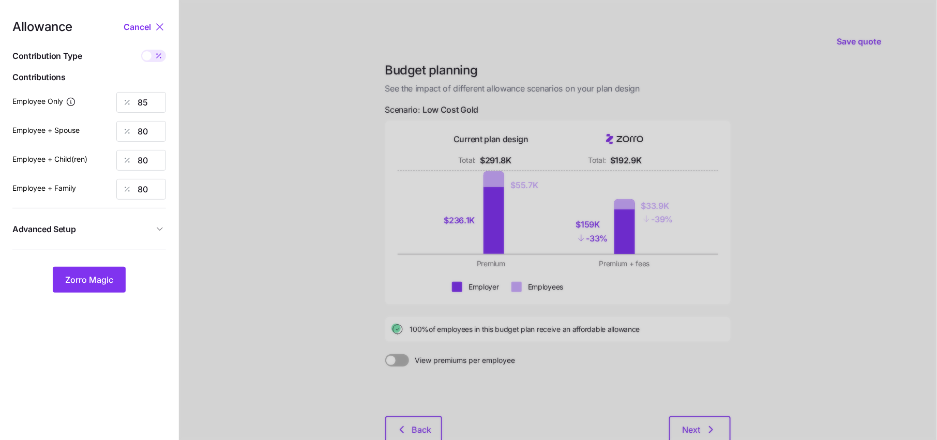
scroll to position [34, 0]
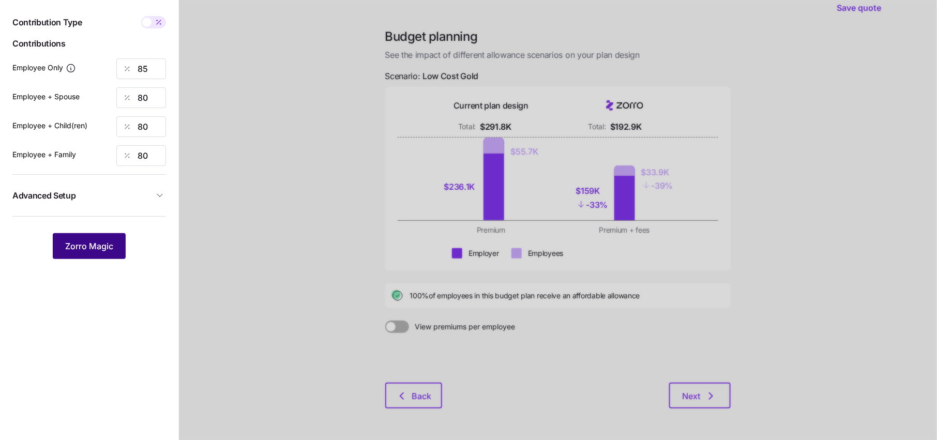
click at [88, 247] on span "Zorro Magic" at bounding box center [89, 246] width 48 height 12
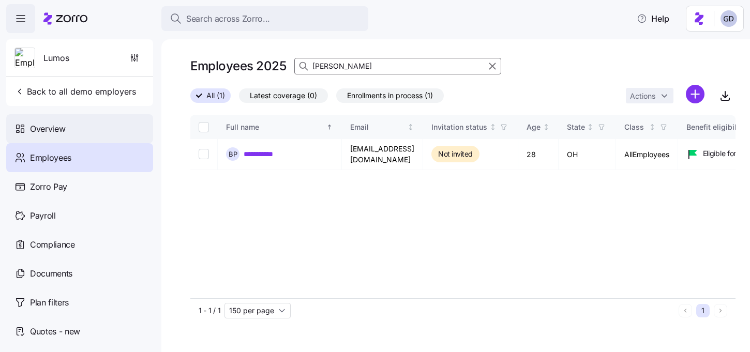
click at [42, 127] on span "Overview" at bounding box center [47, 129] width 35 height 13
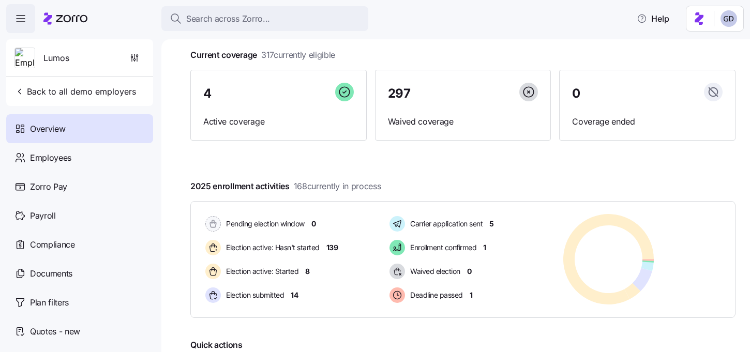
scroll to position [57, 0]
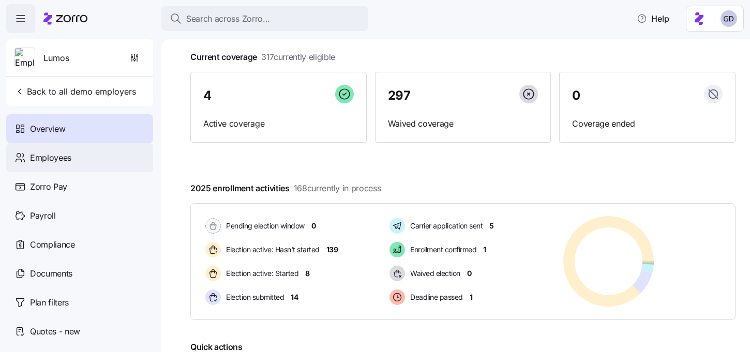
click at [72, 159] on div "Employees" at bounding box center [79, 157] width 147 height 29
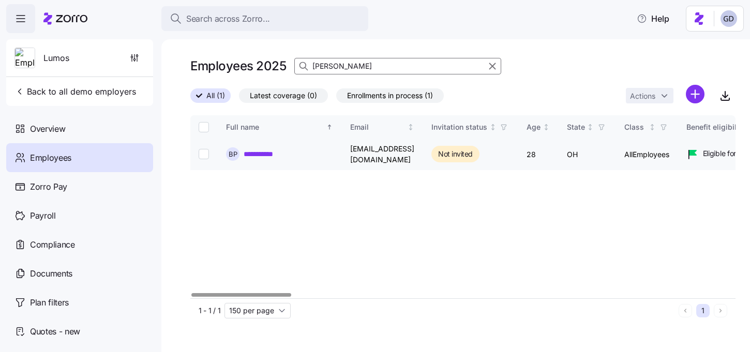
click at [265, 154] on link "**********" at bounding box center [265, 154] width 42 height 10
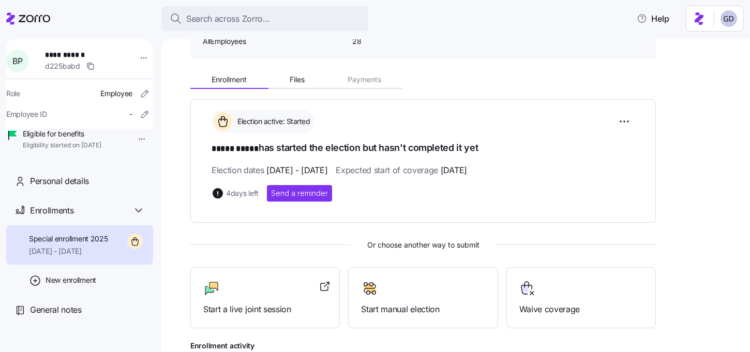
scroll to position [104, 0]
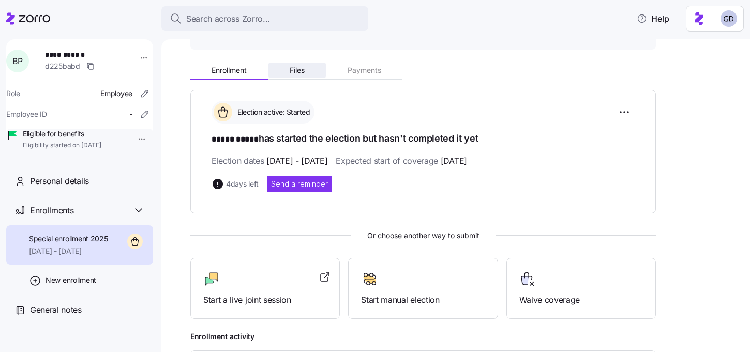
click at [307, 68] on button "Files" at bounding box center [297, 71] width 58 height 16
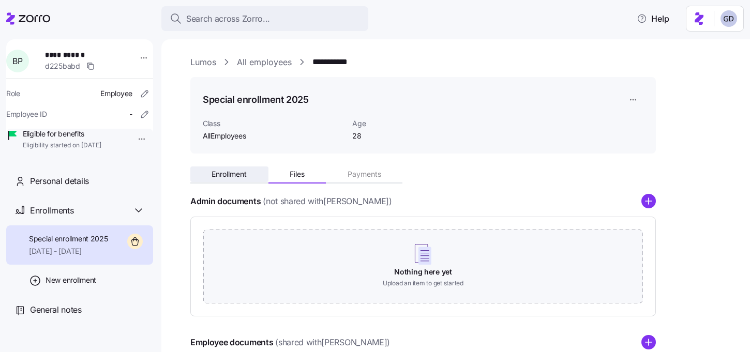
click at [237, 181] on button "Enrollment" at bounding box center [229, 175] width 78 height 16
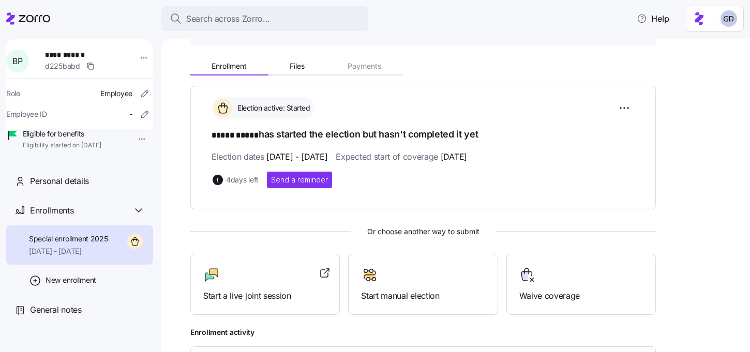
scroll to position [107, 0]
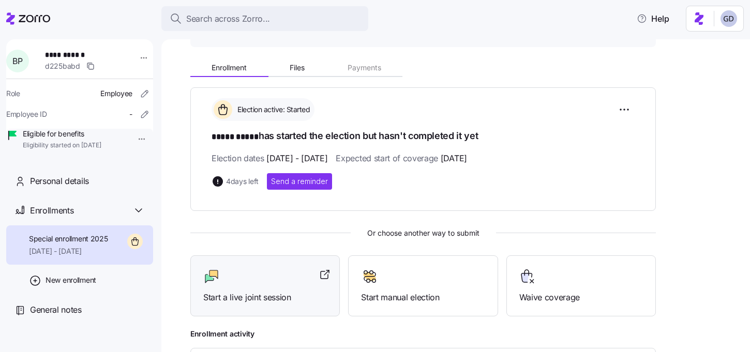
click at [266, 297] on span "Start a live joint session" at bounding box center [265, 297] width 124 height 13
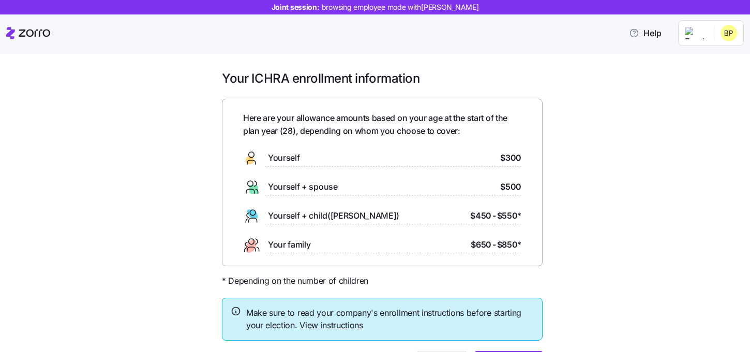
scroll to position [17, 0]
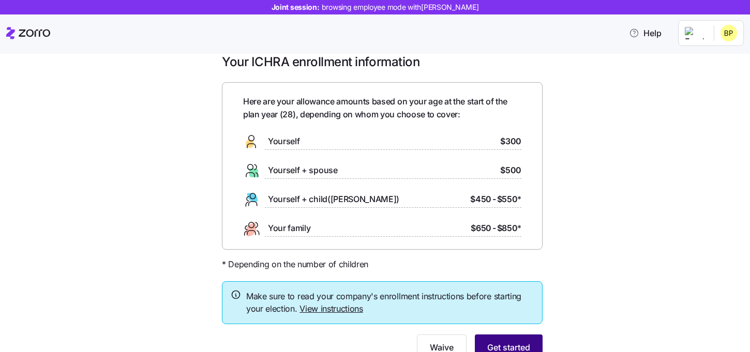
click at [518, 340] on button "Get started" at bounding box center [509, 348] width 68 height 26
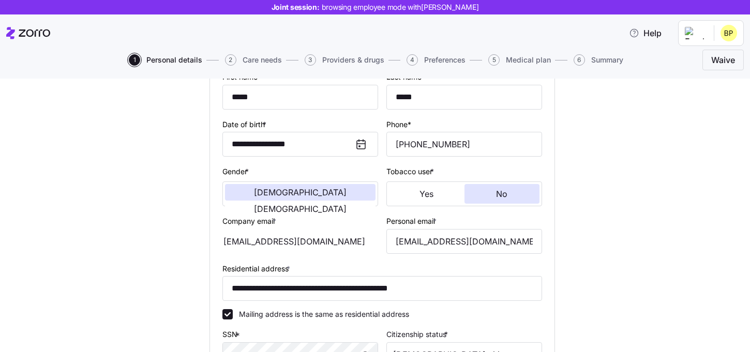
scroll to position [117, 0]
click at [394, 288] on input "**********" at bounding box center [382, 288] width 320 height 25
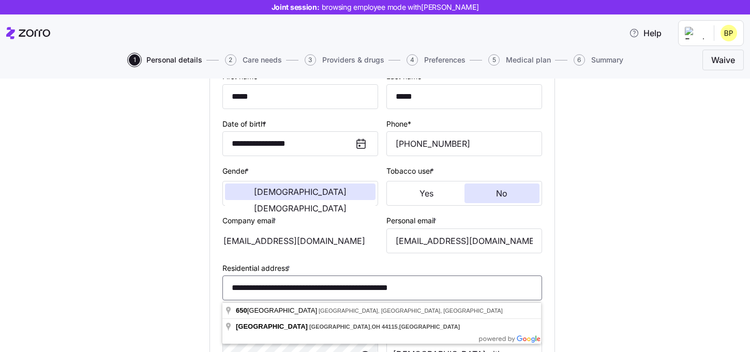
paste input
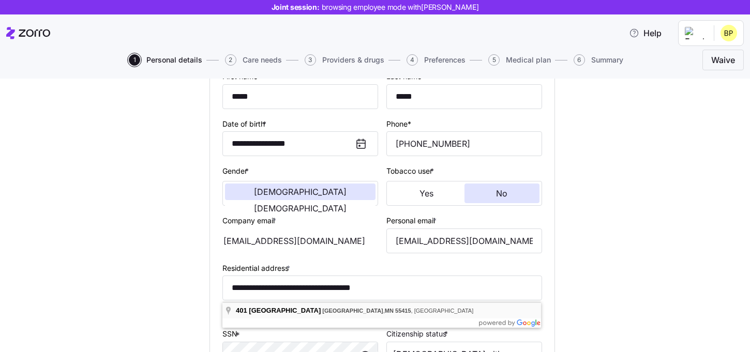
type input "**********"
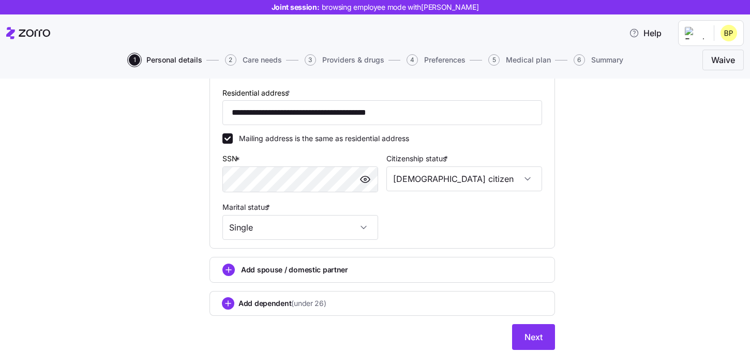
scroll to position [329, 0]
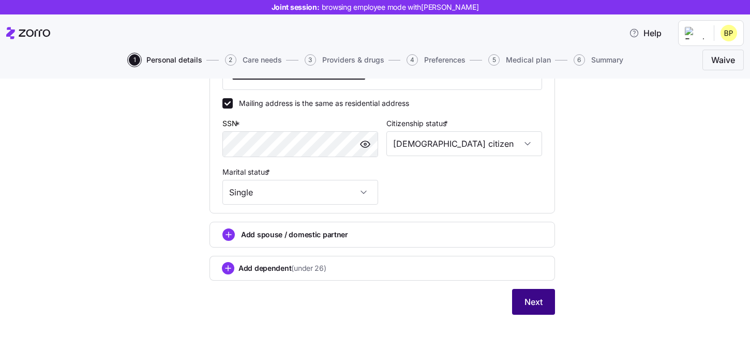
click at [541, 307] on span "Next" at bounding box center [533, 302] width 18 height 12
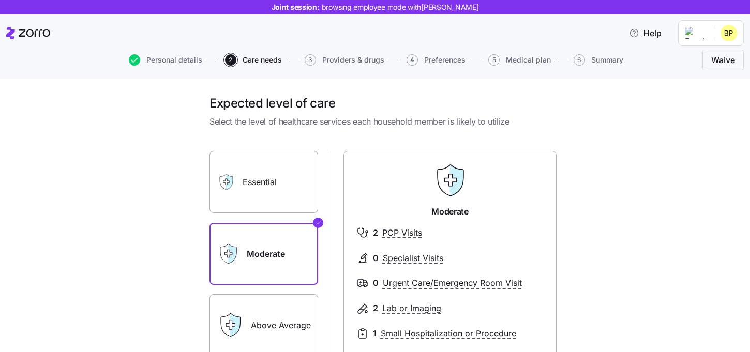
click at [258, 186] on label "Essential" at bounding box center [263, 182] width 109 height 62
click at [0, 0] on input "Essential" at bounding box center [0, 0] width 0 height 0
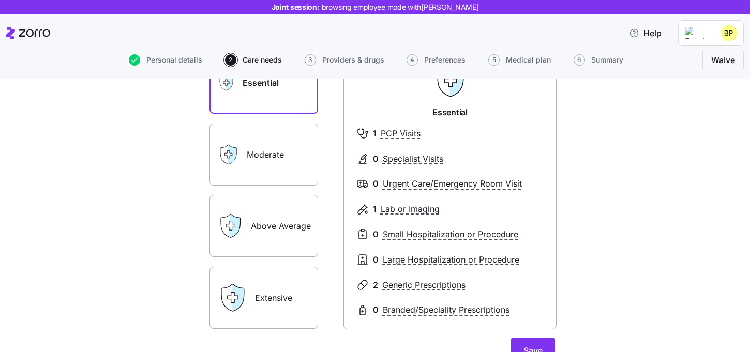
scroll to position [104, 0]
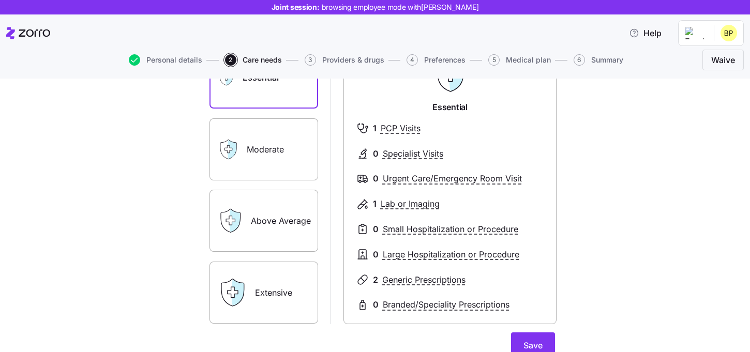
click at [286, 224] on label "Above Average" at bounding box center [263, 221] width 109 height 62
click at [0, 0] on input "Above Average" at bounding box center [0, 0] width 0 height 0
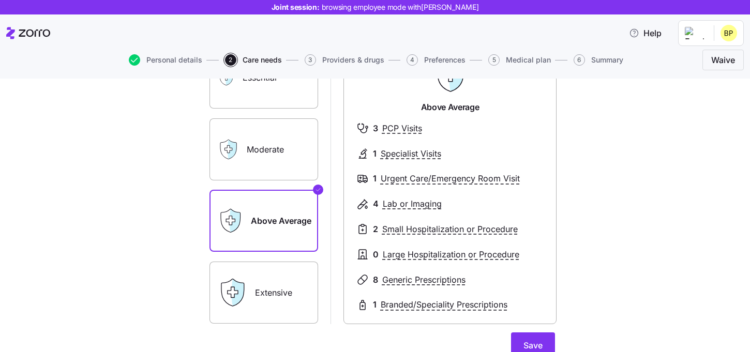
click at [298, 305] on label "Extensive" at bounding box center [263, 293] width 109 height 62
click at [0, 0] on input "Extensive" at bounding box center [0, 0] width 0 height 0
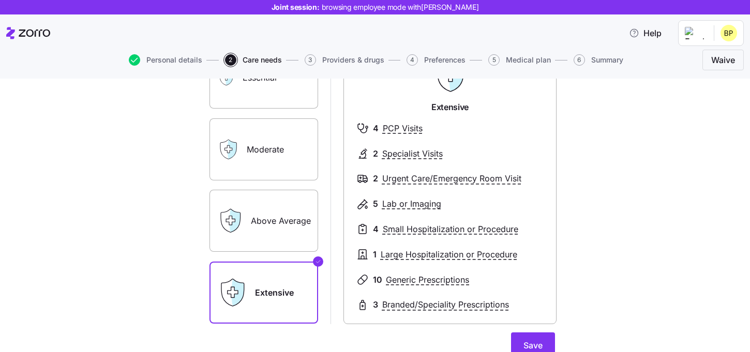
scroll to position [134, 0]
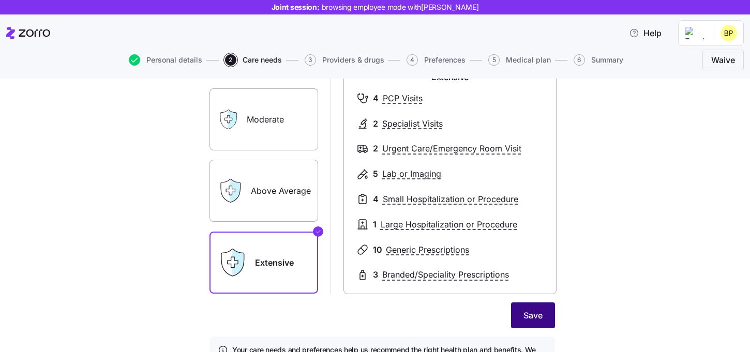
click at [535, 312] on span "Save" at bounding box center [532, 315] width 19 height 12
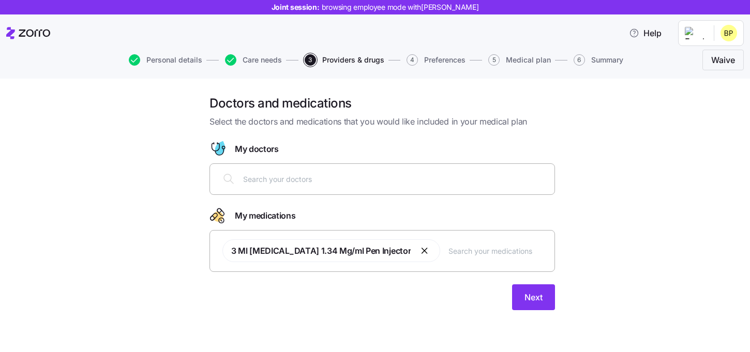
click at [269, 175] on input "text" at bounding box center [395, 178] width 305 height 11
click at [283, 183] on input "text" at bounding box center [395, 178] width 305 height 11
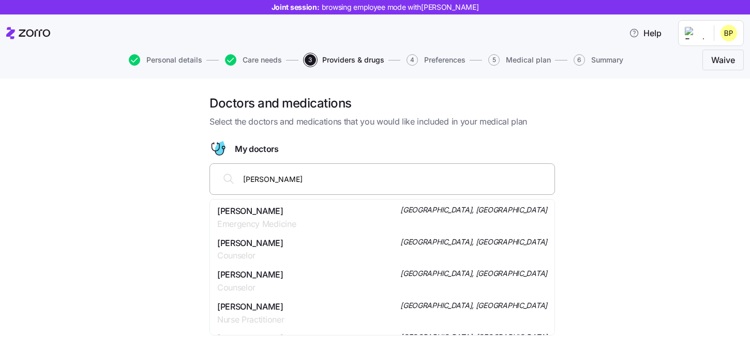
type input "Dina Curr"
click at [249, 216] on span "Dr. Dina E Curran" at bounding box center [250, 211] width 66 height 13
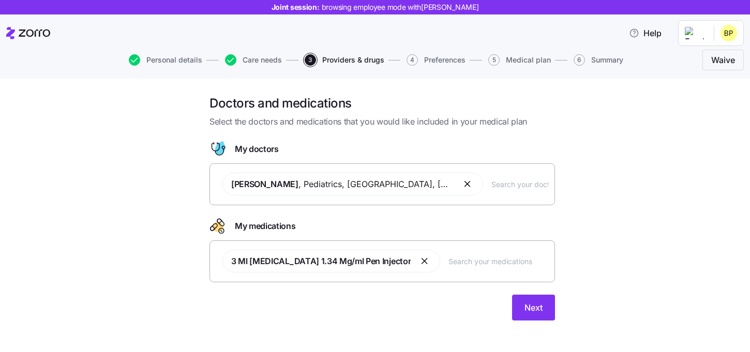
scroll to position [6, 0]
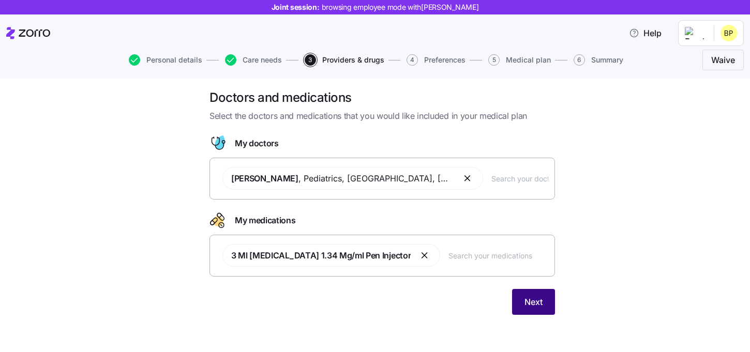
click at [539, 298] on span "Next" at bounding box center [533, 302] width 18 height 12
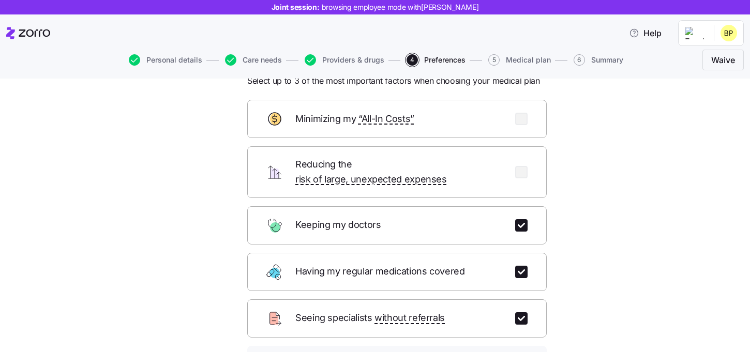
scroll to position [32, 0]
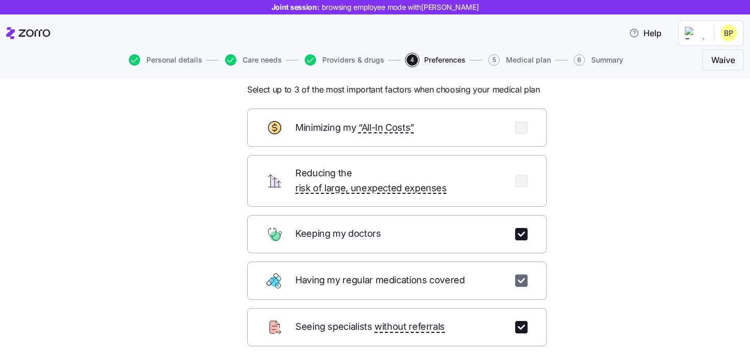
click at [523, 275] on input "checkbox" at bounding box center [521, 281] width 12 height 12
checkbox input "false"
click at [523, 321] on input "checkbox" at bounding box center [521, 327] width 12 height 12
checkbox input "false"
click at [524, 175] on input "checkbox" at bounding box center [521, 181] width 12 height 12
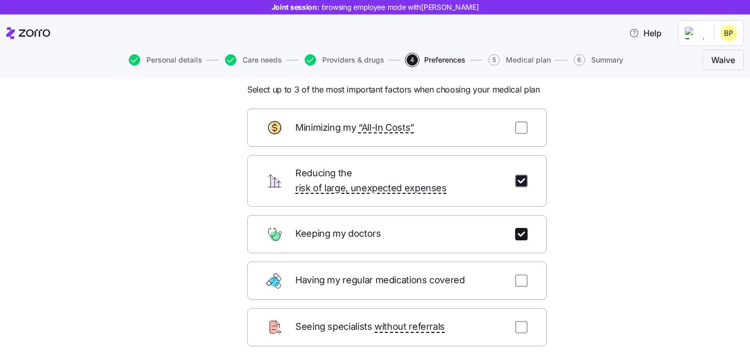
checkbox input "true"
click at [519, 125] on input "checkbox" at bounding box center [521, 128] width 12 height 12
checkbox input "true"
click at [523, 175] on input "checkbox" at bounding box center [521, 181] width 12 height 12
checkbox input "false"
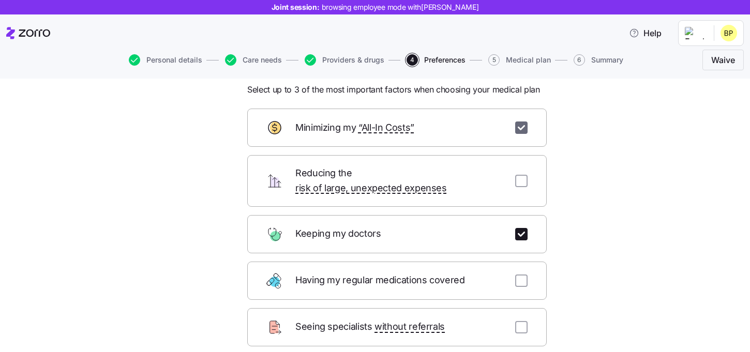
click at [521, 133] on input "checkbox" at bounding box center [521, 128] width 12 height 12
checkbox input "false"
click at [521, 262] on div "Having my regular medications covered" at bounding box center [396, 281] width 299 height 38
click at [520, 275] on input "checkbox" at bounding box center [521, 281] width 12 height 12
checkbox input "true"
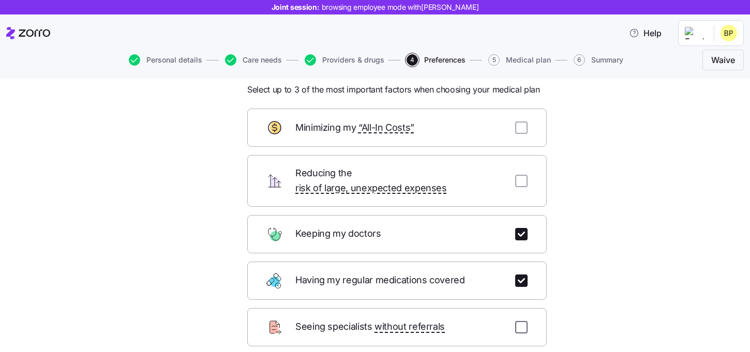
click at [519, 321] on input "checkbox" at bounding box center [521, 327] width 12 height 12
checkbox input "true"
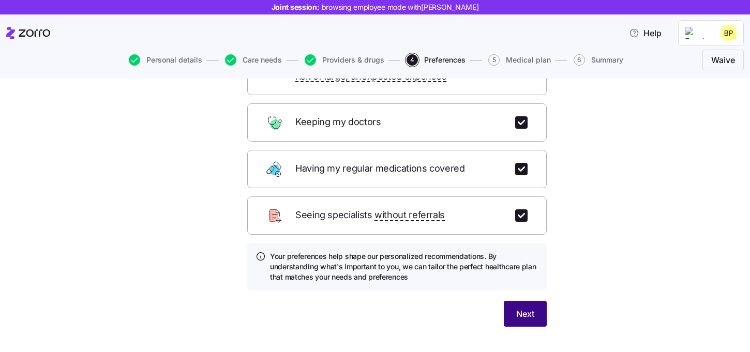
click at [521, 308] on span "Next" at bounding box center [525, 314] width 18 height 12
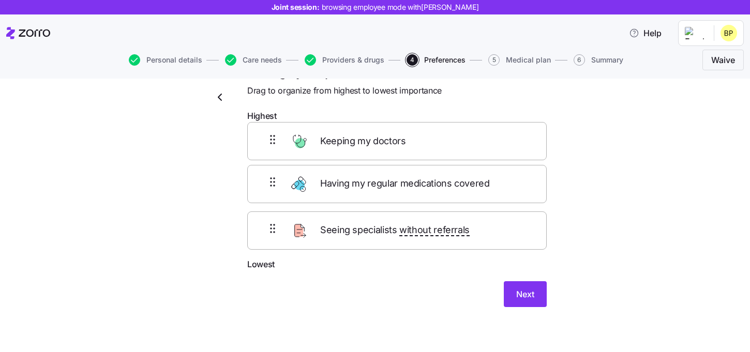
drag, startPoint x: 352, startPoint y: 188, endPoint x: 352, endPoint y: 140, distance: 47.6
click at [352, 140] on div "Having my regular medications covered Keeping my doctors Seeing specialists wit…" at bounding box center [396, 192] width 299 height 131
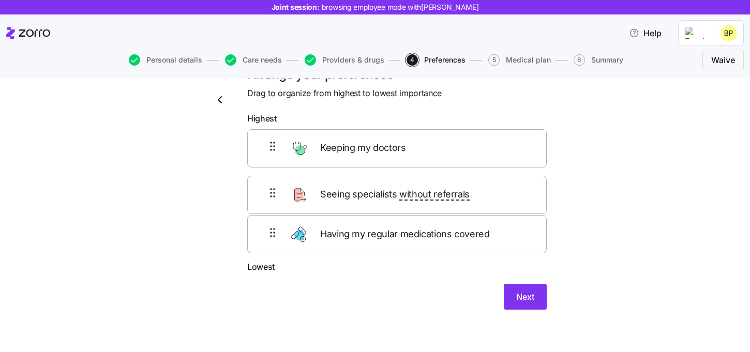
drag, startPoint x: 453, startPoint y: 201, endPoint x: 453, endPoint y: 246, distance: 45.5
click at [453, 246] on div "Keeping my doctors Having my regular medications covered Seeing specialists wit…" at bounding box center [396, 194] width 299 height 131
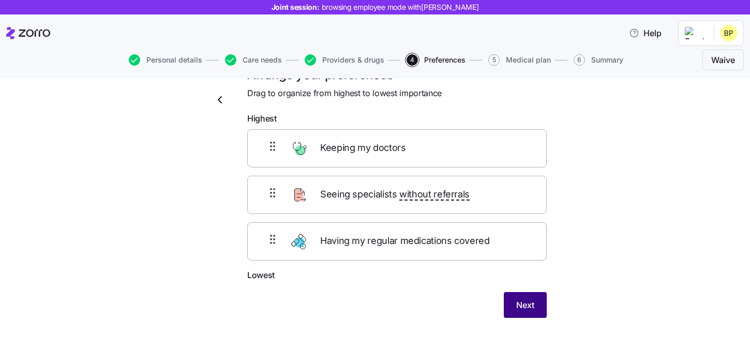
click at [509, 299] on button "Next" at bounding box center [525, 305] width 43 height 26
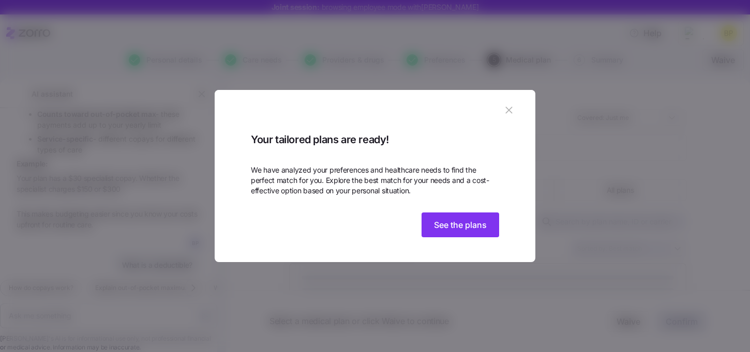
scroll to position [1805, 0]
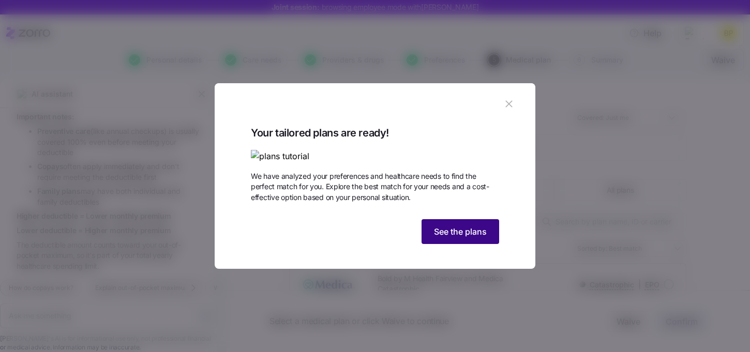
click at [477, 238] on span "See the plans" at bounding box center [460, 231] width 53 height 12
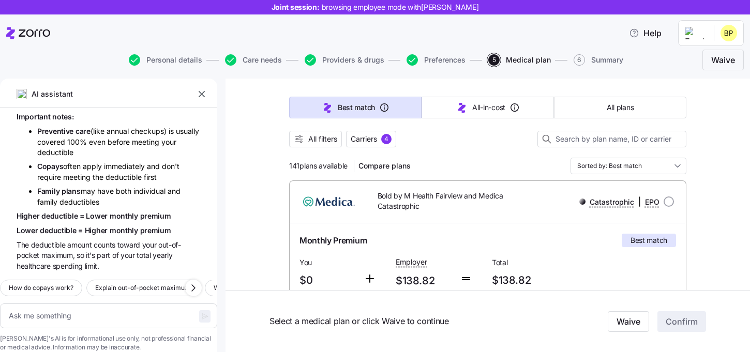
scroll to position [82, 0]
drag, startPoint x: 290, startPoint y: 168, endPoint x: 302, endPoint y: 168, distance: 11.4
click at [302, 168] on span "141 plans available" at bounding box center [318, 167] width 58 height 10
click at [317, 169] on span "141 plans available" at bounding box center [318, 167] width 58 height 10
drag, startPoint x: 287, startPoint y: 169, endPoint x: 299, endPoint y: 168, distance: 12.5
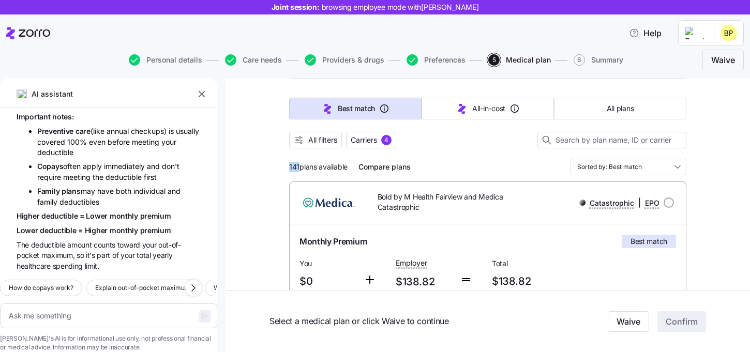
click at [456, 163] on div "141 plans available Compare plans Sorted by: Best match" at bounding box center [487, 167] width 397 height 17
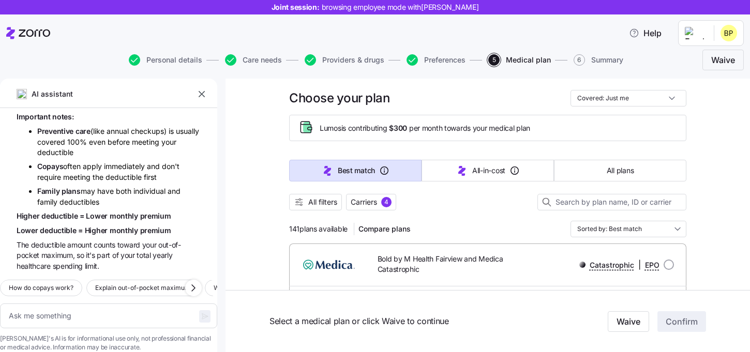
scroll to position [5, 0]
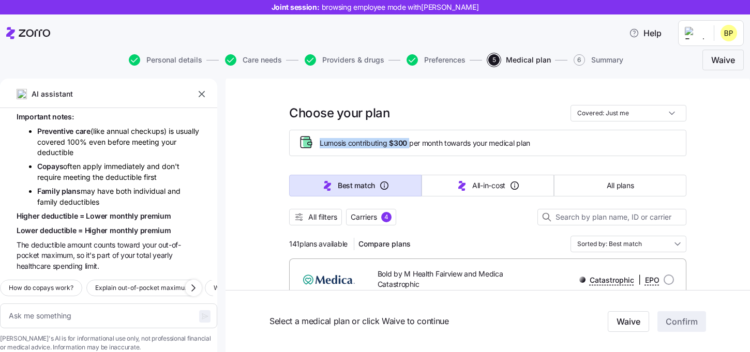
drag, startPoint x: 320, startPoint y: 143, endPoint x: 413, endPoint y: 143, distance: 93.6
click at [413, 144] on span "Lumos is contributing $300 per month towards your medical plan" at bounding box center [425, 143] width 210 height 10
click at [455, 156] on div "Lumos is contributing $300 per month towards your medical plan" at bounding box center [487, 143] width 397 height 26
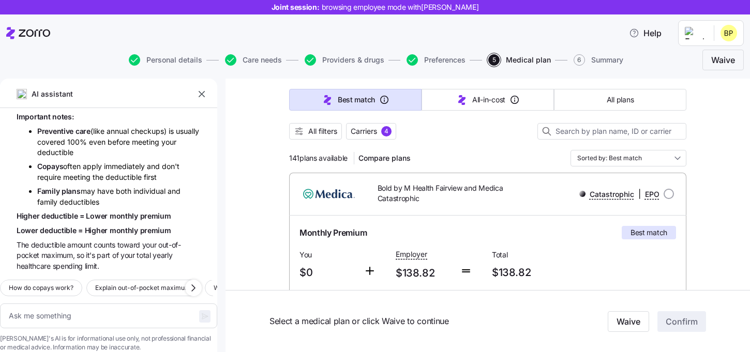
scroll to position [88, 0]
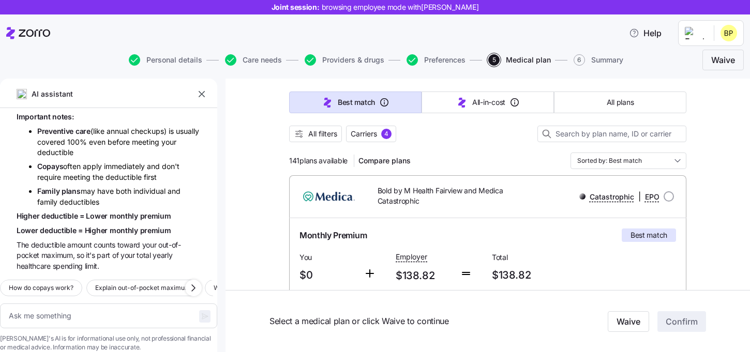
click at [385, 145] on div at bounding box center [487, 147] width 397 height 10
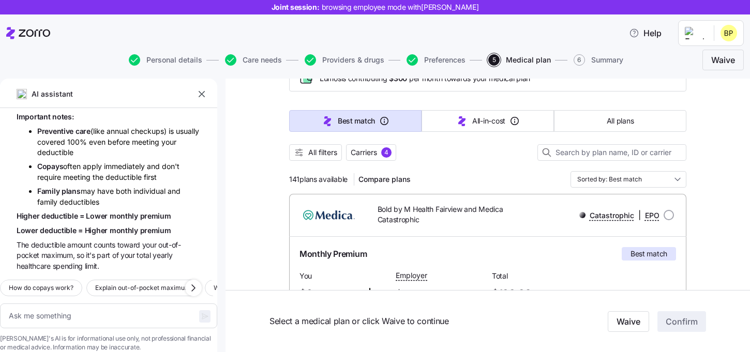
scroll to position [64, 0]
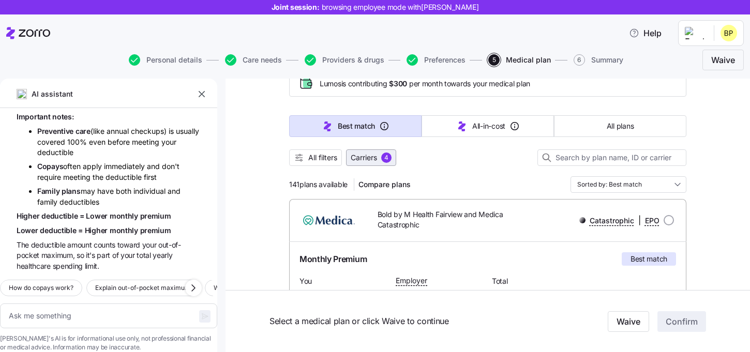
click at [374, 158] on span "Carriers" at bounding box center [364, 158] width 26 height 10
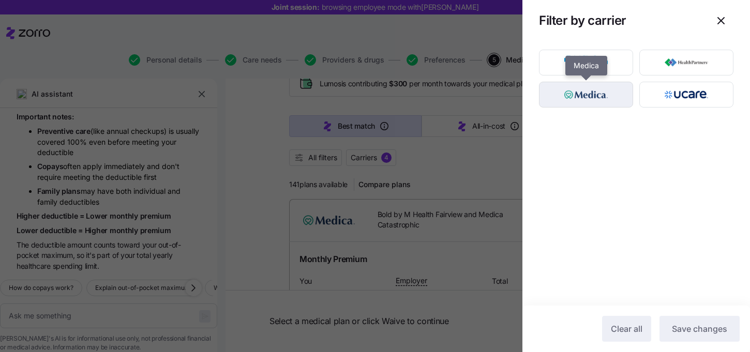
click at [595, 95] on img "button" at bounding box center [586, 94] width 76 height 21
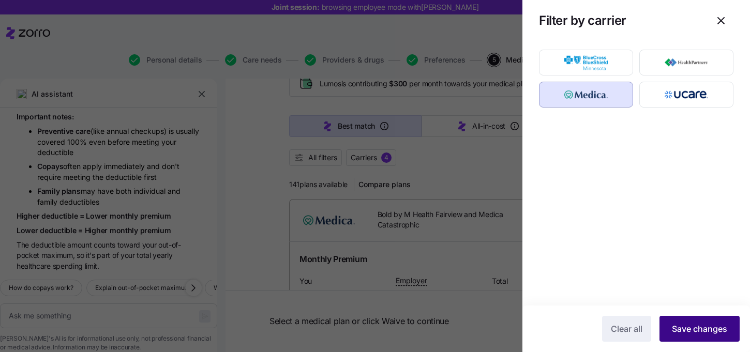
click at [715, 330] on span "Save changes" at bounding box center [699, 329] width 55 height 12
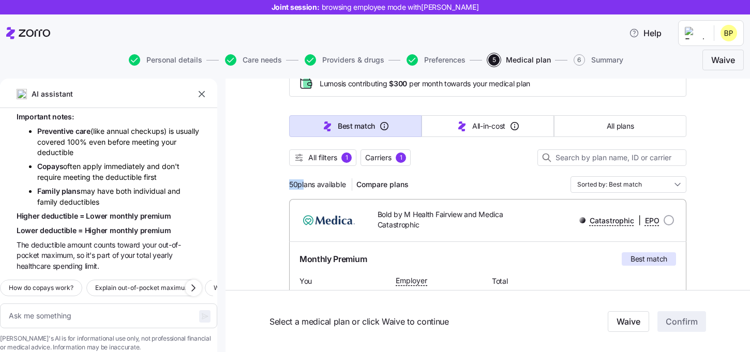
drag, startPoint x: 287, startPoint y: 185, endPoint x: 302, endPoint y: 185, distance: 14.5
click at [323, 191] on div "50 plans available Compare plans" at bounding box center [351, 184] width 124 height 17
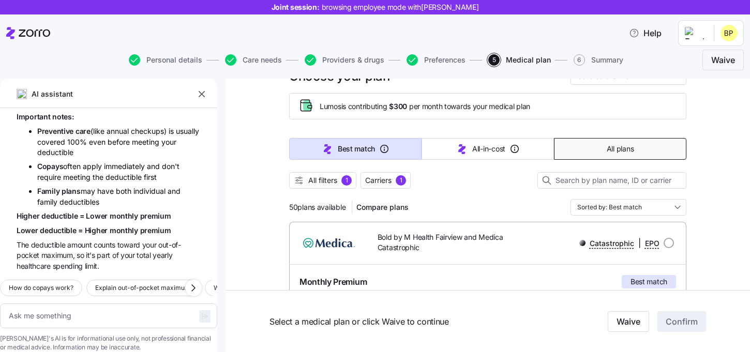
scroll to position [8, 0]
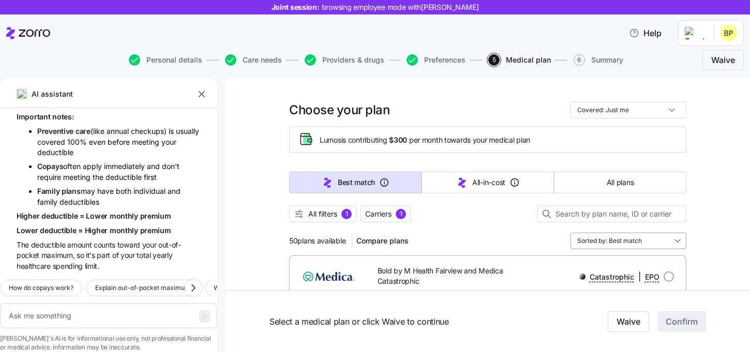
click at [606, 241] on input "Sorted by: Best match" at bounding box center [628, 241] width 116 height 17
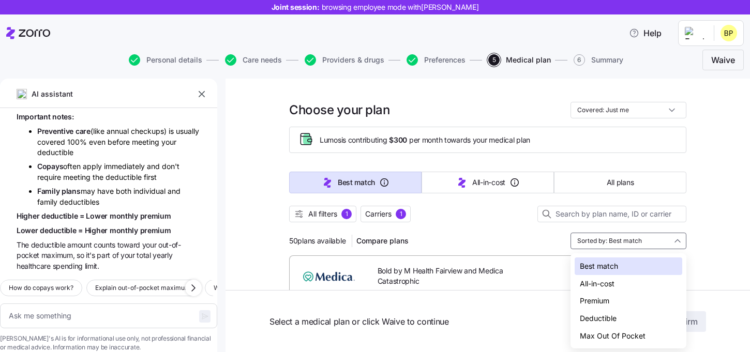
click at [608, 318] on div "Deductible" at bounding box center [629, 319] width 108 height 18
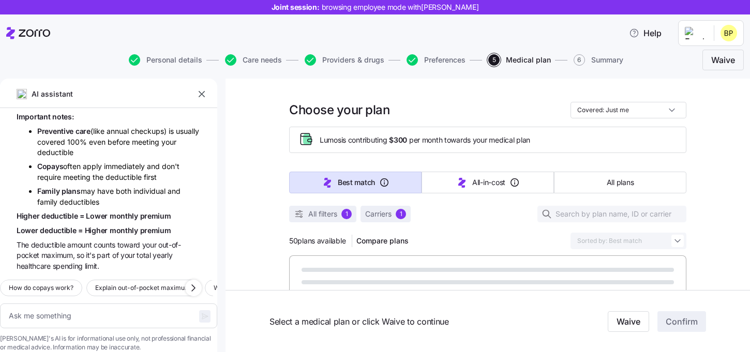
type textarea "x"
type input "Sorted by: Deductible"
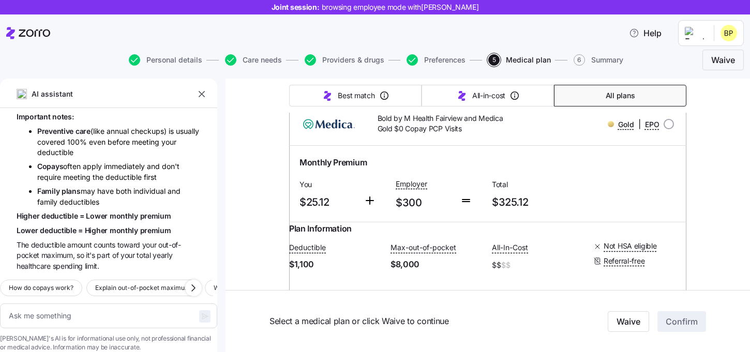
scroll to position [160, 0]
drag, startPoint x: 332, startPoint y: 209, endPoint x: 293, endPoint y: 185, distance: 46.2
click at [293, 185] on div "Monthly Premium You $25.12 Employer $300 Total $325.12" at bounding box center [487, 184] width 397 height 76
click at [352, 202] on span "$25.12" at bounding box center [327, 202] width 56 height 17
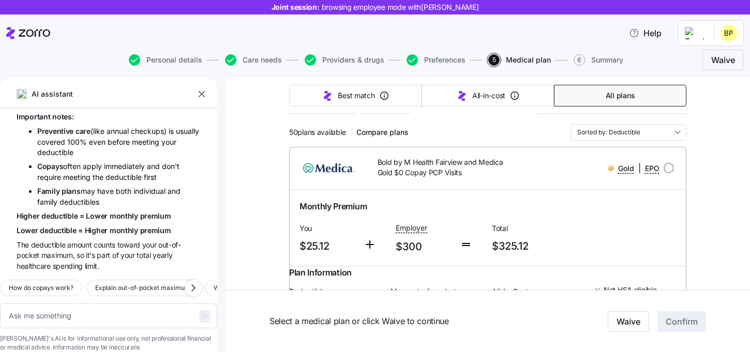
scroll to position [115, 0]
drag, startPoint x: 370, startPoint y: 209, endPoint x: 285, endPoint y: 209, distance: 84.8
click at [385, 215] on div "Monthly Premium" at bounding box center [487, 207] width 385 height 21
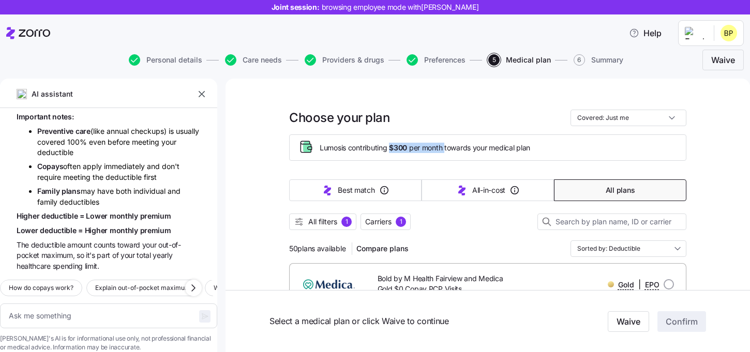
drag, startPoint x: 392, startPoint y: 150, endPoint x: 449, endPoint y: 150, distance: 57.4
click at [449, 150] on span "Lumos is contributing $300 per month towards your medical plan" at bounding box center [425, 148] width 210 height 10
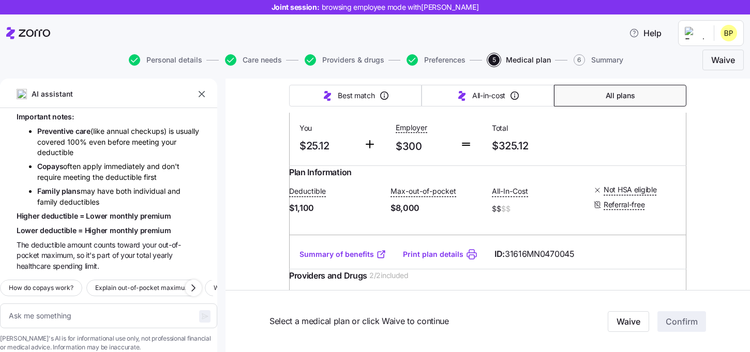
scroll to position [252, 0]
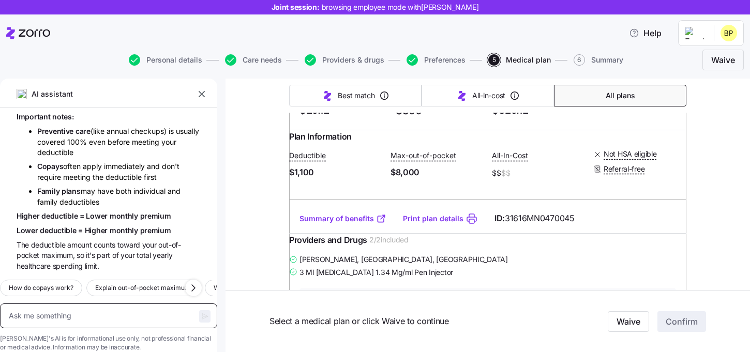
click at [80, 304] on textarea at bounding box center [108, 316] width 217 height 25
type textarea "x"
type textarea "W"
type textarea "x"
type textarea "Wha"
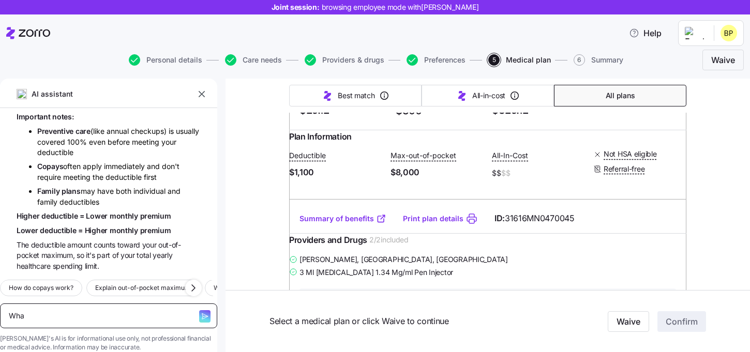
type textarea "x"
type textarea "What"
type textarea "x"
type textarea "What'"
type textarea "x"
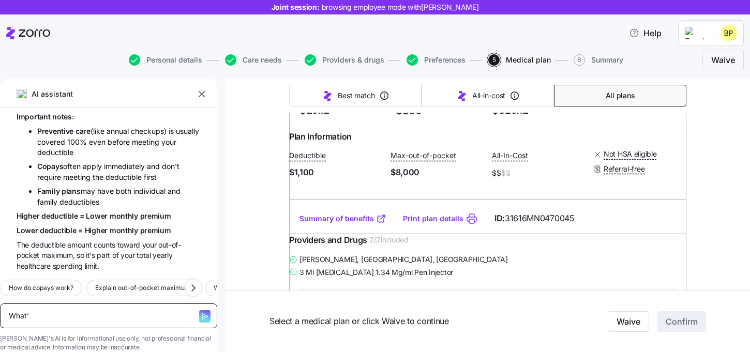
type textarea "What's"
type textarea "x"
type textarea "What's."
type textarea "x"
type textarea "What's."
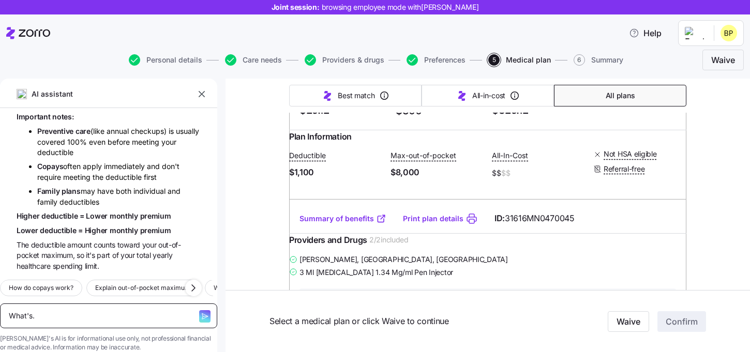
type textarea "x"
type textarea "What's"
type textarea "x"
type textarea "What's"
type textarea "x"
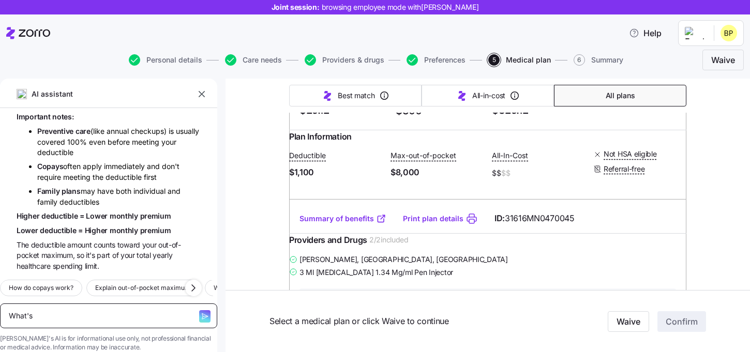
type textarea "What's a"
type textarea "x"
type textarea "What's a"
type textarea "x"
type textarea "What's a d"
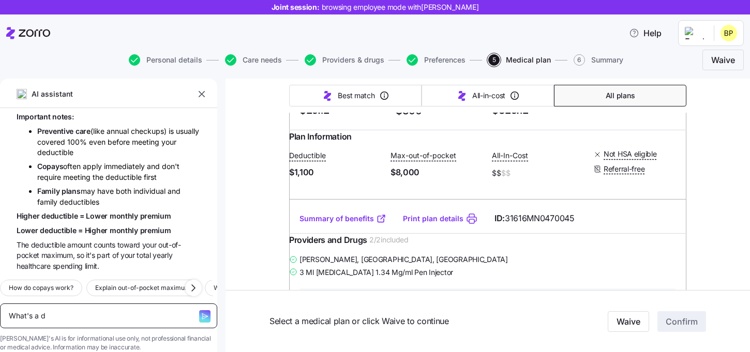
type textarea "x"
type textarea "What's a de"
type textarea "x"
type textarea "What's a ded"
type textarea "x"
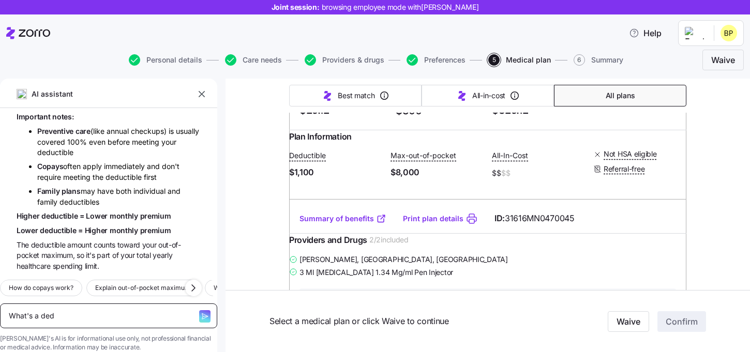
type textarea "What's a dedu"
type textarea "x"
type textarea "What's a deduc"
type textarea "x"
type textarea "What's a deduct"
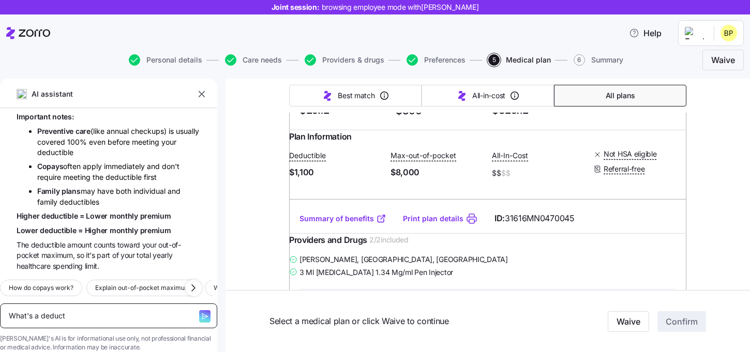
type textarea "x"
type textarea "What's a deducti"
type textarea "x"
type textarea "What's a deductib"
type textarea "x"
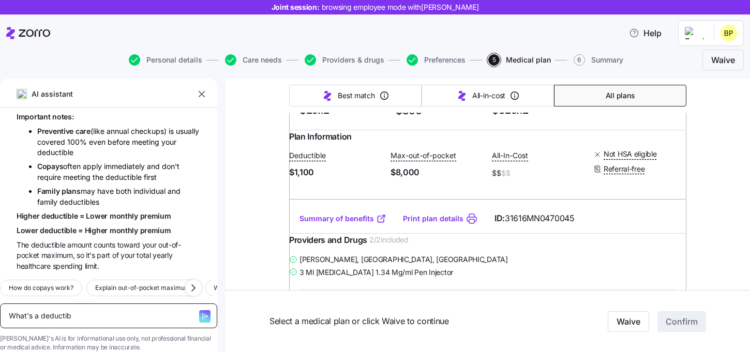
type textarea "What's a deductibl"
type textarea "x"
type textarea "What's a deductible"
type textarea "x"
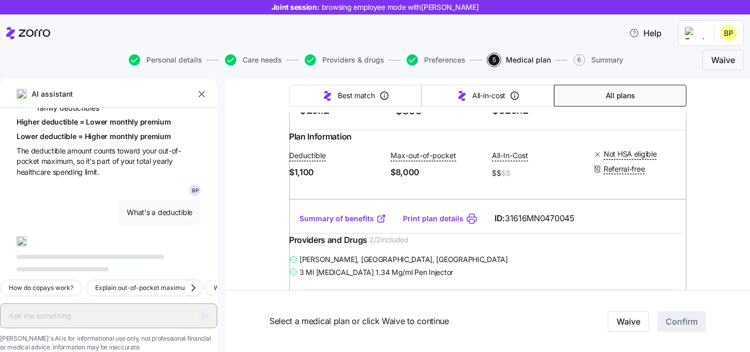
scroll to position [1911, 0]
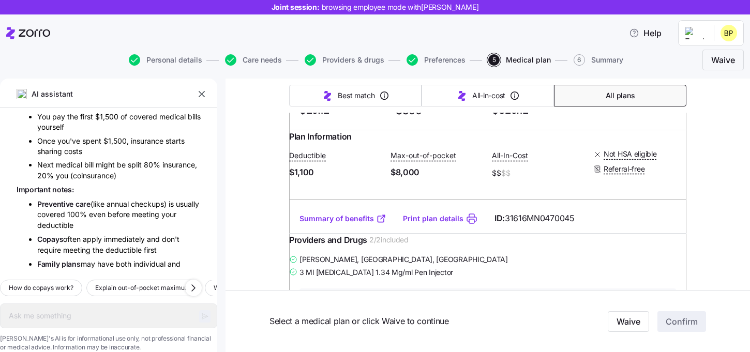
type textarea "x"
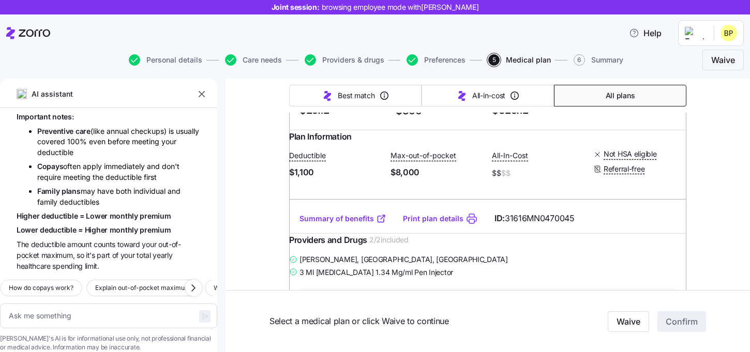
scroll to position [2251, 0]
click at [661, 36] on span "Help" at bounding box center [645, 33] width 33 height 12
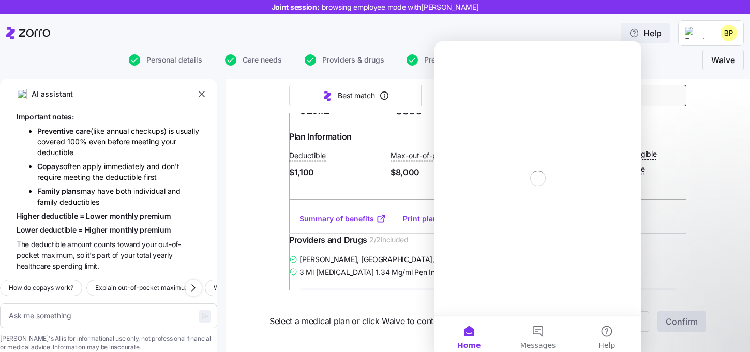
scroll to position [0, 0]
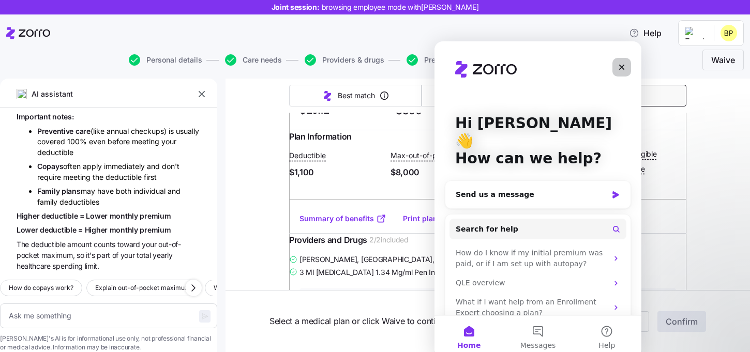
click at [618, 72] on div "Close" at bounding box center [621, 67] width 19 height 19
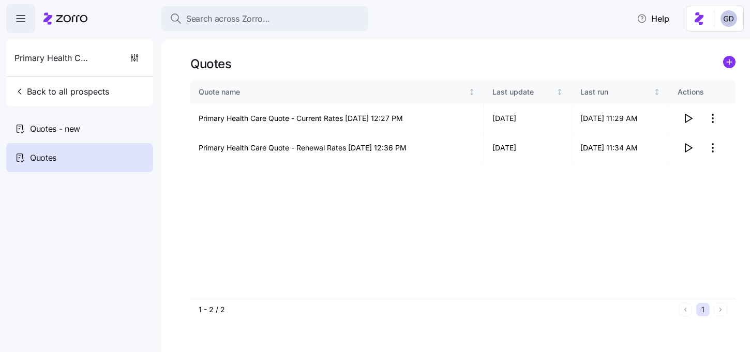
click at [258, 26] on button "Search across Zorro..." at bounding box center [264, 18] width 207 height 25
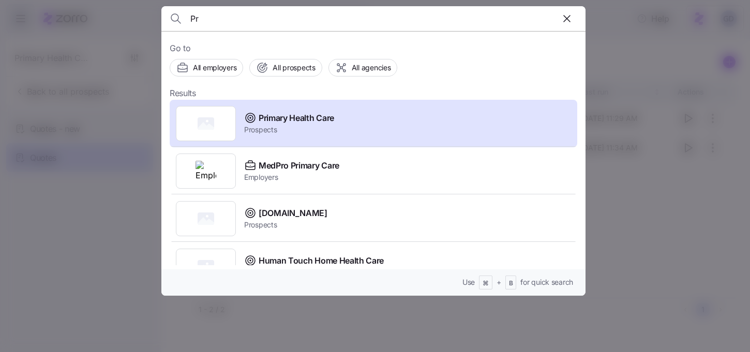
type input "P"
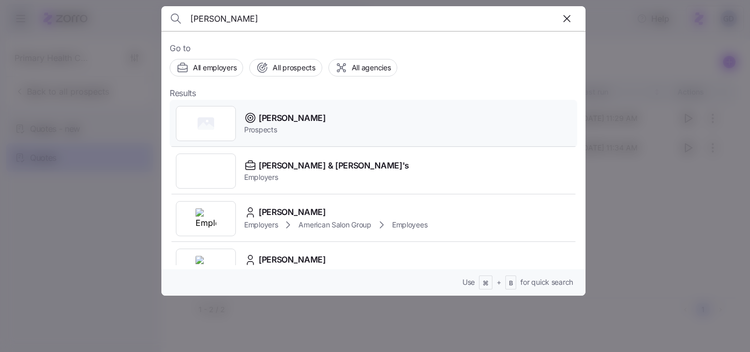
type input "[PERSON_NAME]"
click at [275, 119] on span "[PERSON_NAME]" at bounding box center [292, 118] width 67 height 13
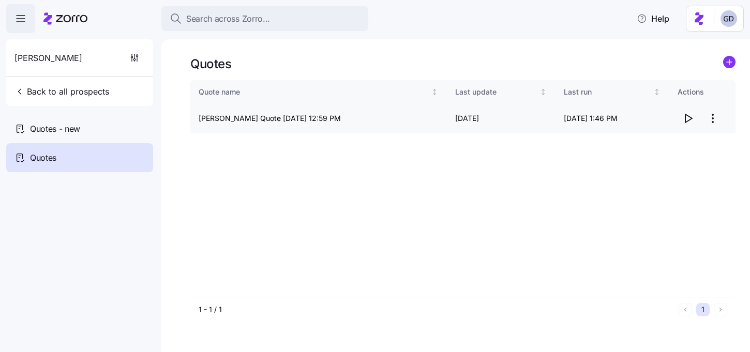
click at [687, 119] on icon "button" at bounding box center [688, 118] width 12 height 12
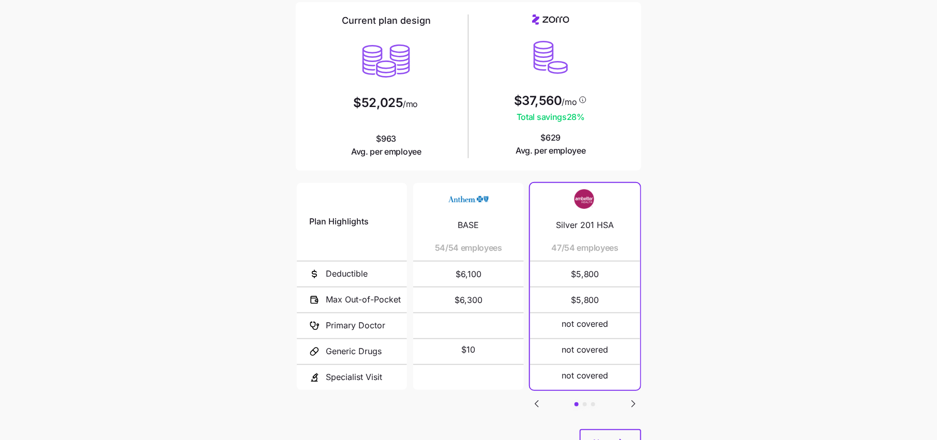
scroll to position [100, 0]
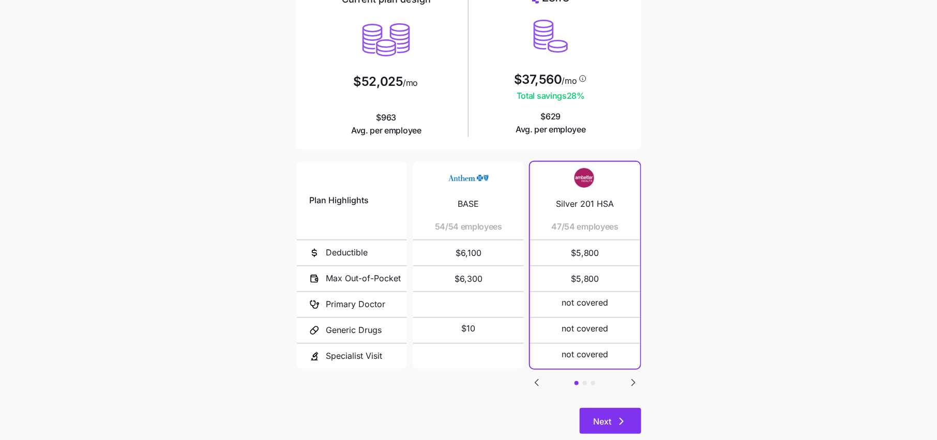
click at [606, 426] on span "Next" at bounding box center [602, 421] width 18 height 12
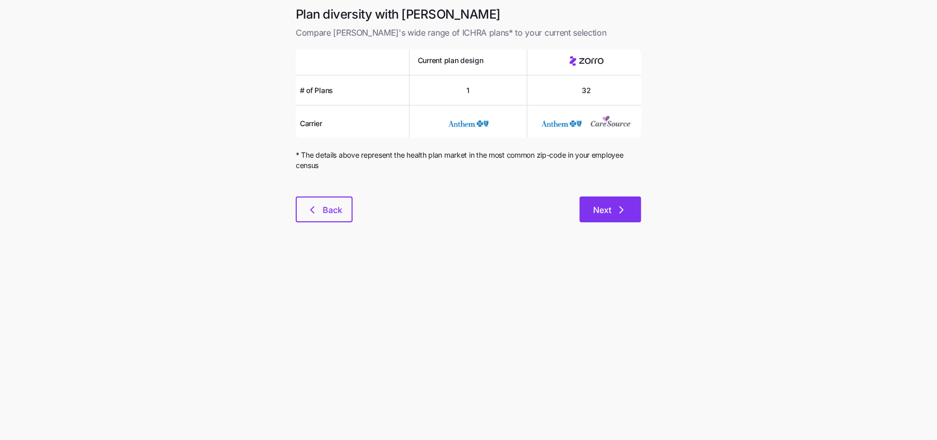
click at [611, 214] on span "Next" at bounding box center [602, 210] width 18 height 12
